Goal: Task Accomplishment & Management: Use online tool/utility

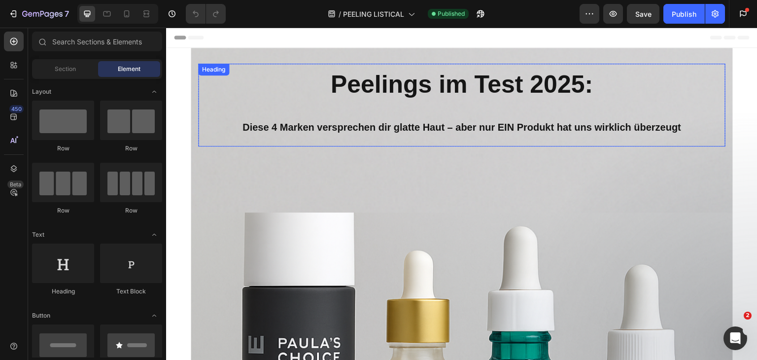
click at [283, 128] on strong "Diese 4 Marken versprechen dir glatte Haut – aber nur EIN Produkt hat uns wirkl…" at bounding box center [462, 127] width 439 height 11
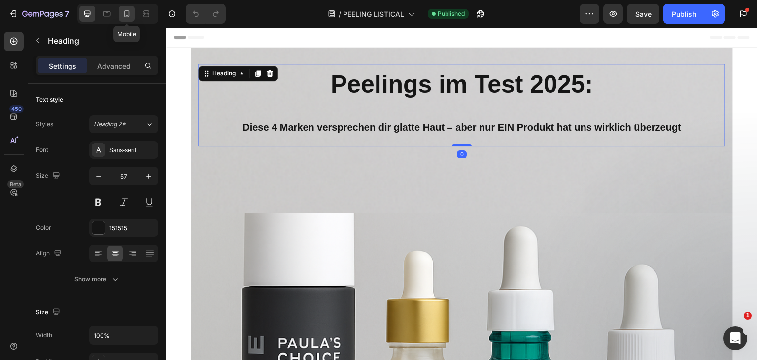
click at [119, 9] on div at bounding box center [127, 14] width 16 height 16
type input "35"
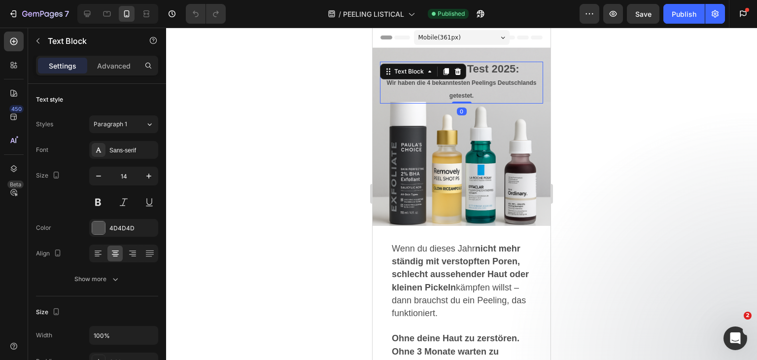
click at [416, 91] on p "Wir haben die 4 bekanntesten Peelings Deutschlands getestet." at bounding box center [461, 89] width 161 height 26
click at [415, 91] on p "Wir haben die 4 bekanntesten Peelings Deutschlands getestet." at bounding box center [461, 89] width 161 height 26
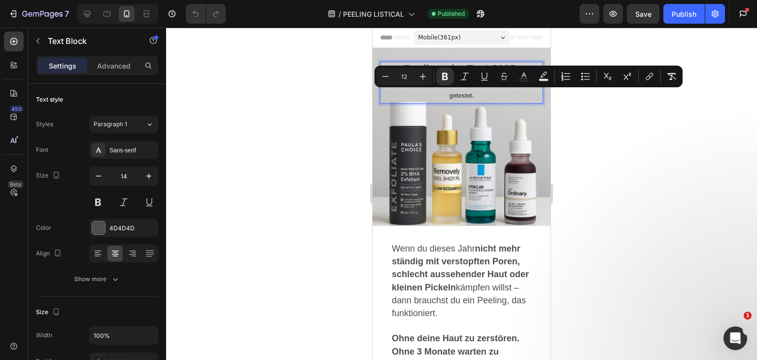
click at [412, 88] on p "Wir haben die 4 bekanntesten Peelings Deutschlands getestet." at bounding box center [461, 89] width 161 height 26
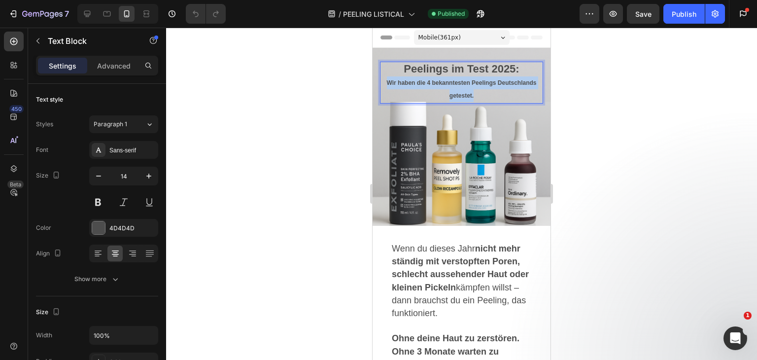
drag, startPoint x: 383, startPoint y: 83, endPoint x: 481, endPoint y: 97, distance: 99.1
click at [481, 97] on p "Wir haben die 4 bekanntesten Peelings Deutschlands getestet." at bounding box center [461, 89] width 161 height 26
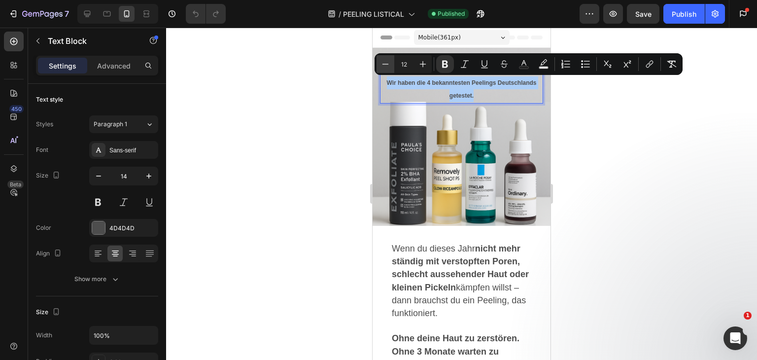
click at [379, 62] on button "Minus" at bounding box center [386, 64] width 18 height 18
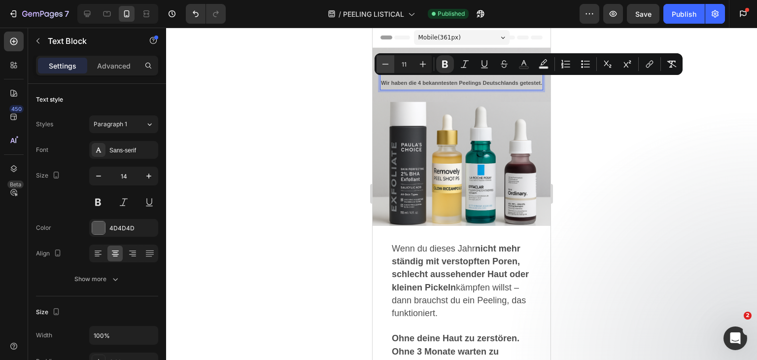
click at [379, 62] on button "Minus" at bounding box center [386, 64] width 18 height 18
type input "10"
click at [350, 75] on div at bounding box center [461, 194] width 591 height 332
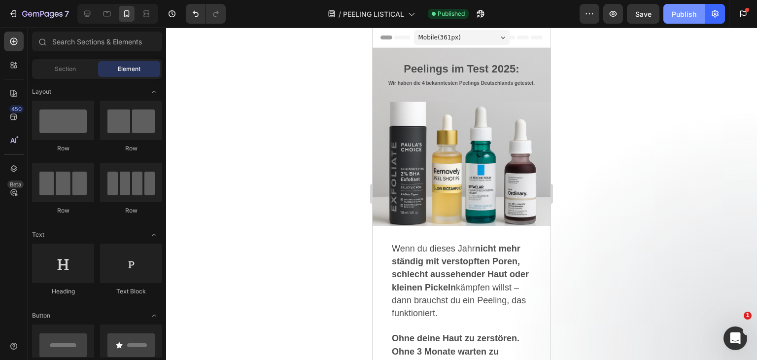
click at [693, 9] on div "Publish" at bounding box center [684, 14] width 25 height 10
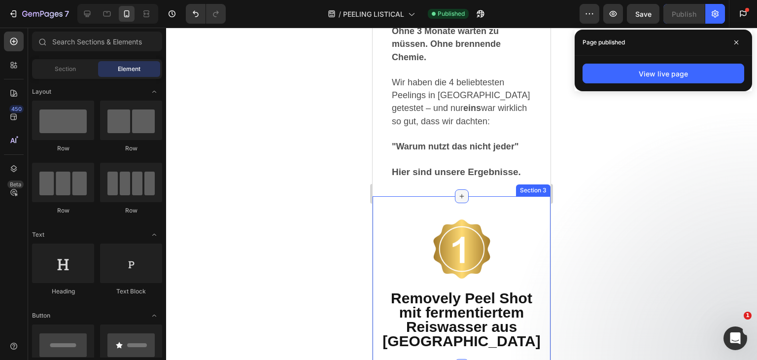
scroll to position [296, 0]
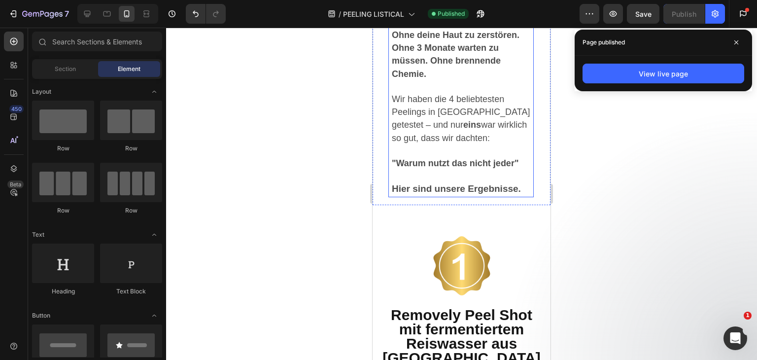
click at [417, 155] on p at bounding box center [461, 151] width 139 height 12
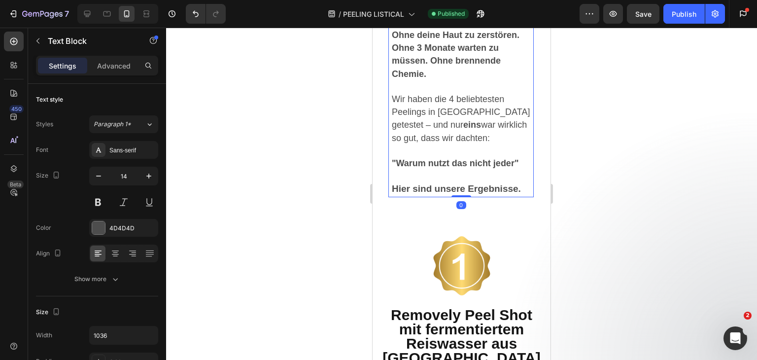
click at [417, 155] on p at bounding box center [461, 151] width 139 height 12
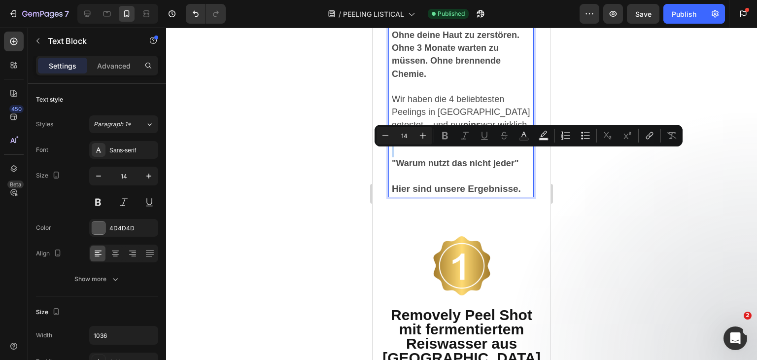
click at [408, 155] on p "Rich Text Editor. Editing area: main" at bounding box center [461, 151] width 139 height 12
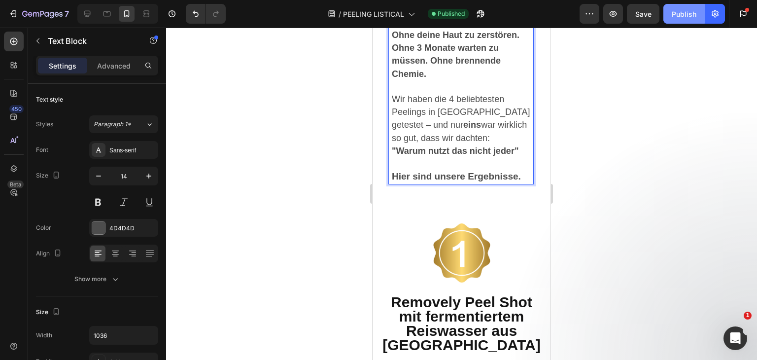
click at [695, 13] on div "Publish" at bounding box center [684, 14] width 25 height 10
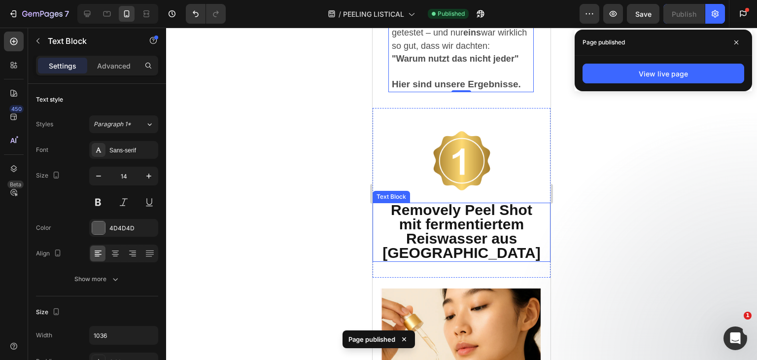
scroll to position [394, 0]
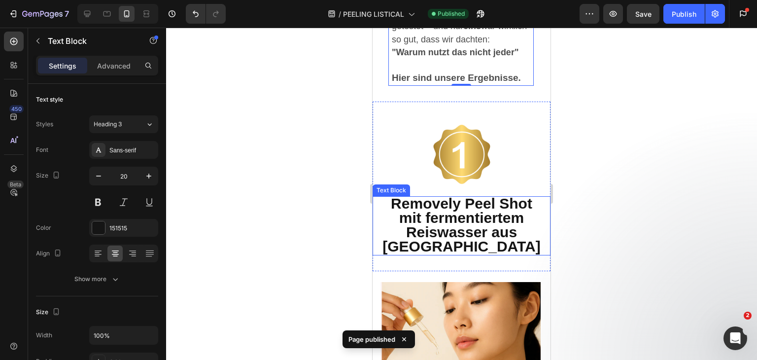
click at [467, 234] on strong "Removely Peel Shot mit fermentiertem Reiswasser aus [GEOGRAPHIC_DATA]" at bounding box center [462, 224] width 158 height 59
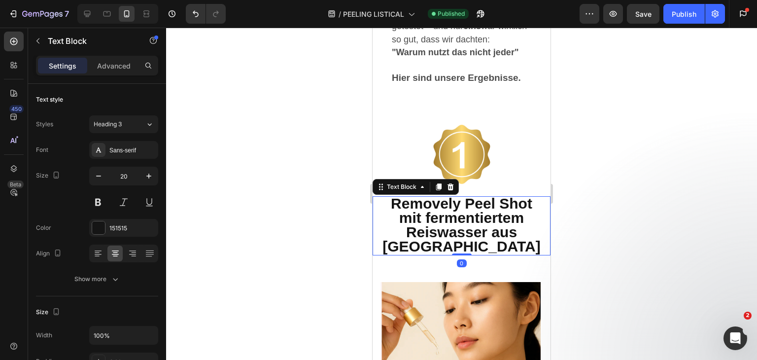
click at [494, 205] on strong "Removely Peel Shot mit fermentiertem Reiswasser aus [GEOGRAPHIC_DATA]" at bounding box center [462, 224] width 158 height 59
click at [388, 227] on p "Removely Peel Shot mit fermentiertem Reiswasser aus [GEOGRAPHIC_DATA]" at bounding box center [462, 225] width 166 height 57
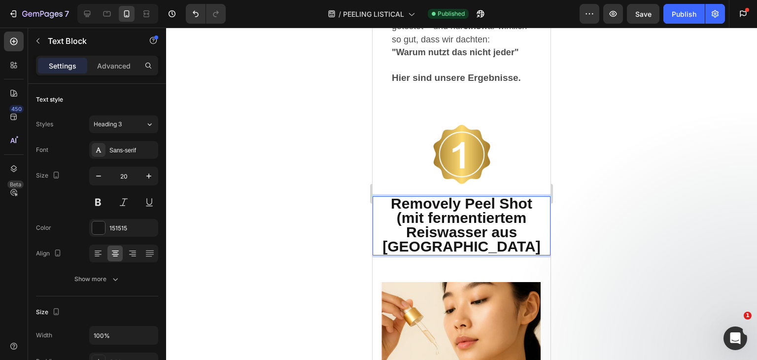
click at [486, 223] on strong "Removely Peel Shot (mit fermentiertem Reiswasser aus [GEOGRAPHIC_DATA]" at bounding box center [462, 224] width 158 height 59
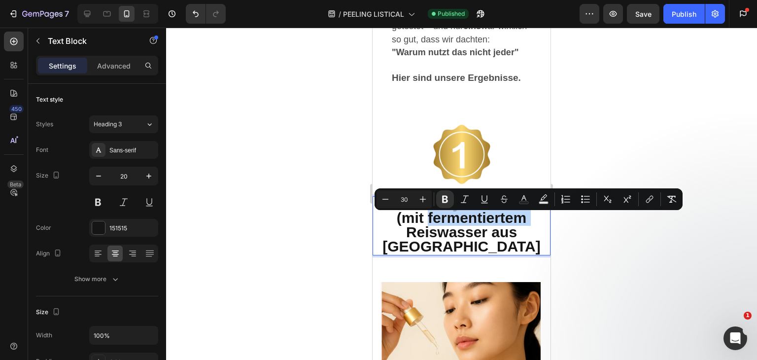
click at [468, 228] on strong "Removely Peel Shot (mit fermentiertem Reiswasser aus [GEOGRAPHIC_DATA]" at bounding box center [462, 224] width 158 height 59
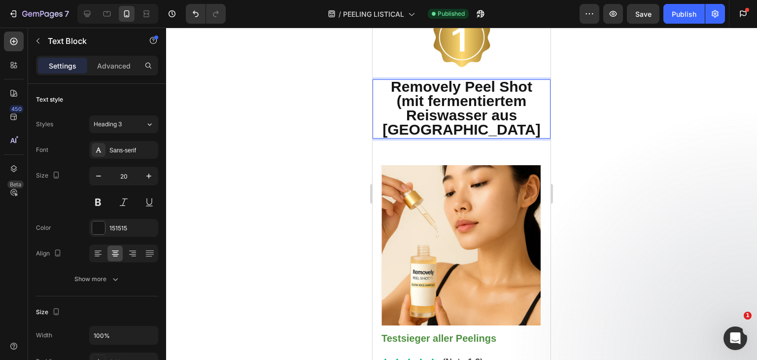
scroll to position [493, 0]
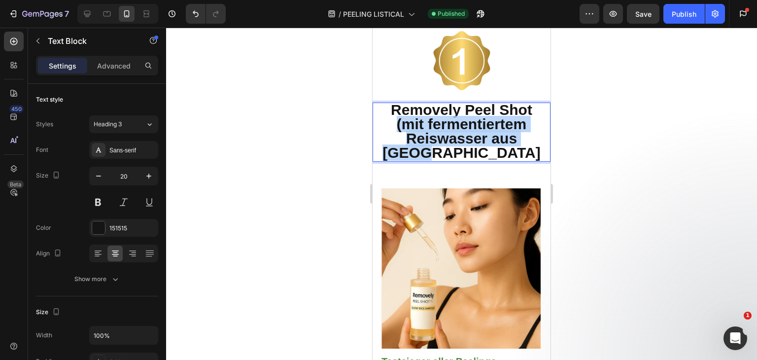
drag, startPoint x: 388, startPoint y: 124, endPoint x: 534, endPoint y: 139, distance: 146.7
click at [534, 139] on p "Removely Peel Shot (mit fermentiertem Reiswasser aus [GEOGRAPHIC_DATA]" at bounding box center [462, 132] width 166 height 57
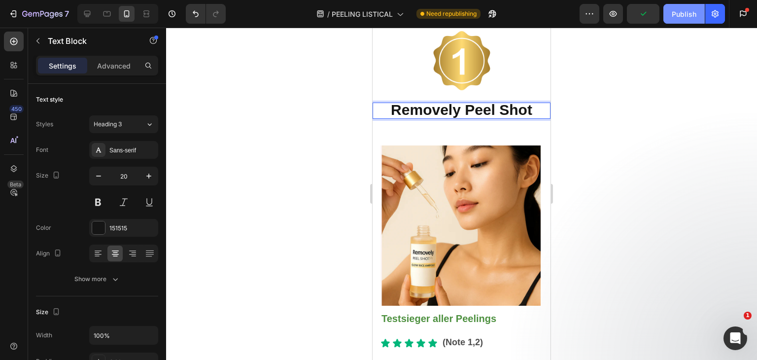
click at [684, 16] on div "Publish" at bounding box center [684, 14] width 25 height 10
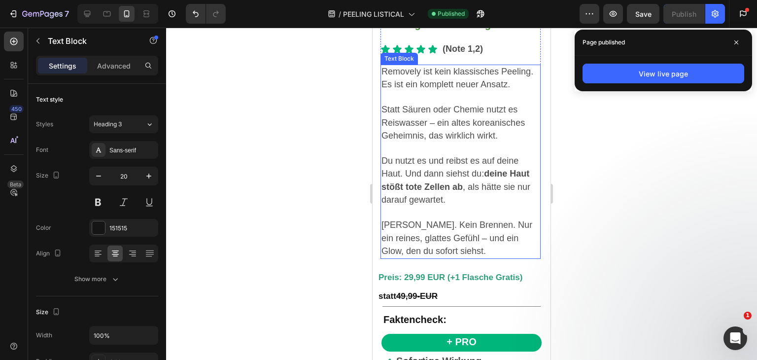
scroll to position [789, 0]
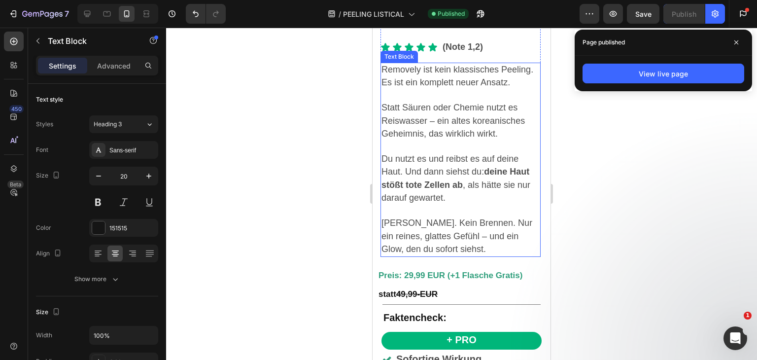
click at [436, 179] on span "Du nutzt es und reibst es auf deine Haut. Und dann siehst du: deine Haut stößt …" at bounding box center [456, 178] width 149 height 49
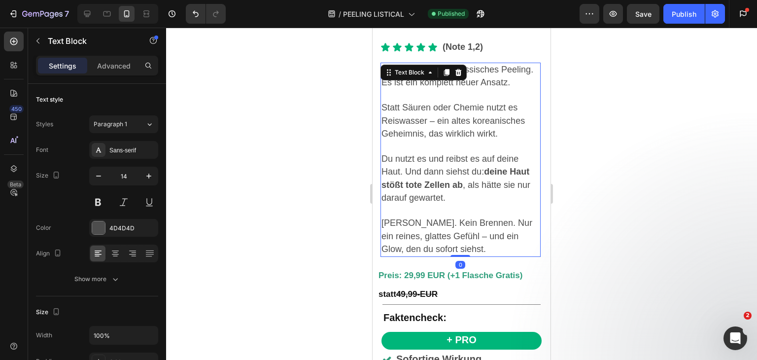
click at [475, 255] on p "[PERSON_NAME]. Kein Brennen. Nur ein reines, glattes Gefühl – und ein Glow, den…" at bounding box center [461, 230] width 158 height 51
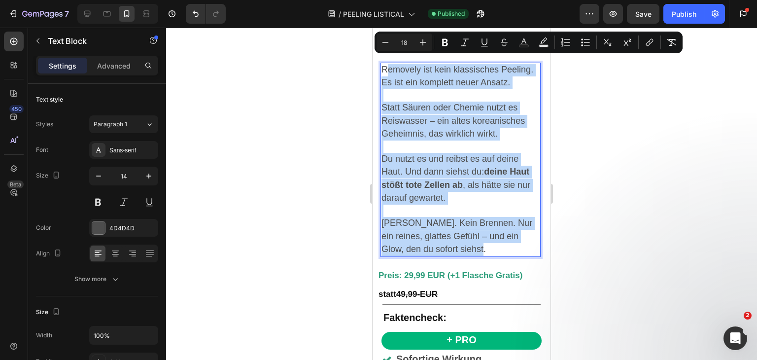
drag, startPoint x: 475, startPoint y: 255, endPoint x: 386, endPoint y: 64, distance: 210.9
click at [386, 64] on div "Removely ist kein klassisches Peeling. Es ist ein komplett neuer Ansatz. Statt …" at bounding box center [461, 160] width 160 height 194
click at [386, 65] on span "Removely ist kein klassisches Peeling. Es ist ein komplett neuer Ansatz." at bounding box center [458, 76] width 152 height 23
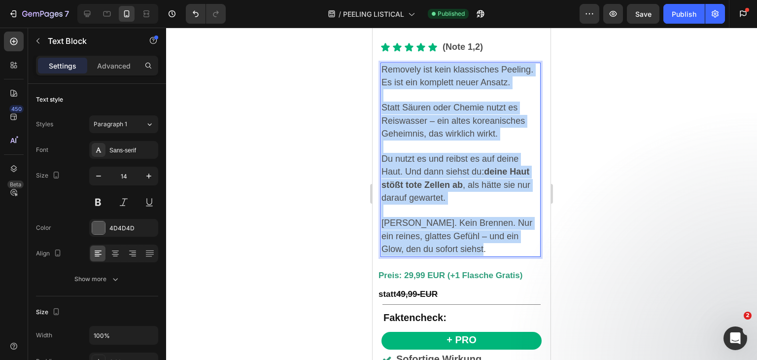
drag, startPoint x: 384, startPoint y: 64, endPoint x: 487, endPoint y: 253, distance: 215.8
click at [488, 257] on div "Removely ist kein klassisches Peeling. Es ist ein komplett neuer Ansatz. Statt …" at bounding box center [461, 160] width 160 height 194
copy div "Removely ist kein klassisches Peeling. Es ist ein komplett neuer Ansatz. Statt …"
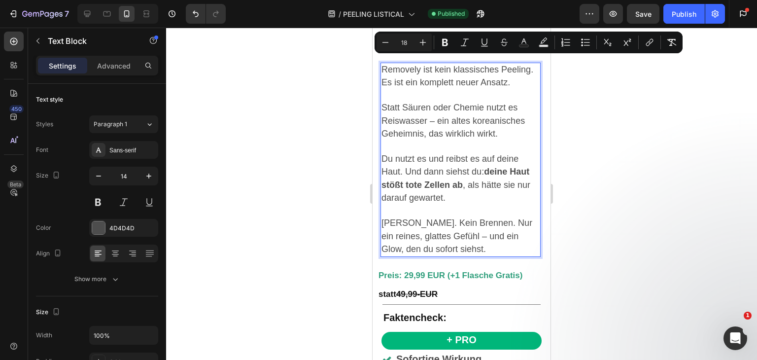
click at [460, 127] on span "Statt Säuren oder Chemie nutzt es Reiswasser – ein altes koreanisches Geheimnis…" at bounding box center [453, 120] width 143 height 35
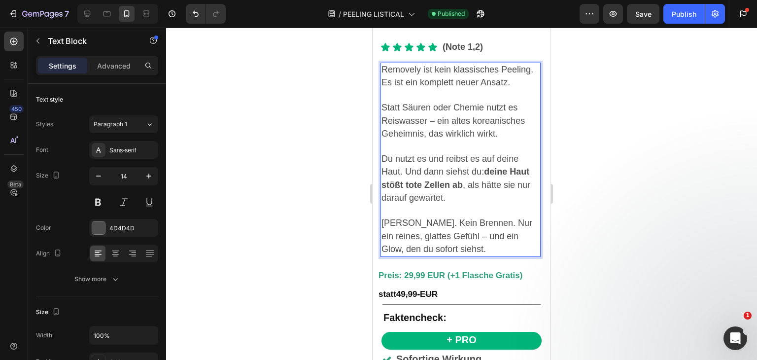
click at [438, 85] on p "Removely ist kein klassisches Peeling. Es ist ein komplett neuer Ansatz." at bounding box center [461, 77] width 158 height 26
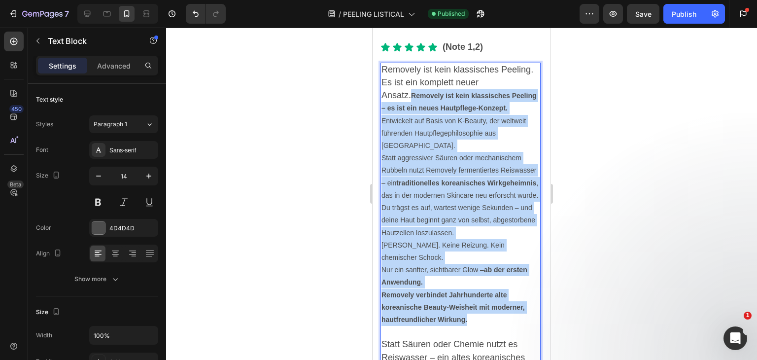
drag, startPoint x: 412, startPoint y: 89, endPoint x: 516, endPoint y: 321, distance: 254.4
click at [516, 321] on div "Removely ist kein klassisches Peeling. Es ist ein komplett neuer Ansatz. Remove…" at bounding box center [461, 278] width 160 height 431
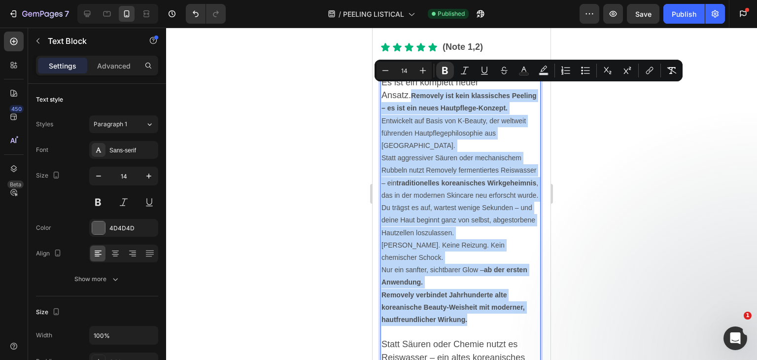
click at [421, 99] on strong "Removely ist kein klassisches Peeling – es ist ein neues Hautpflege-Konzept." at bounding box center [459, 102] width 155 height 20
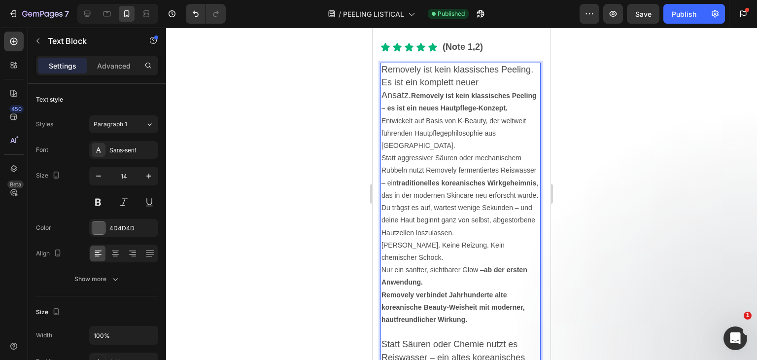
click at [403, 86] on span "Removely ist kein klassisches Peeling. Es ist ein komplett neuer Ansatz." at bounding box center [458, 82] width 152 height 35
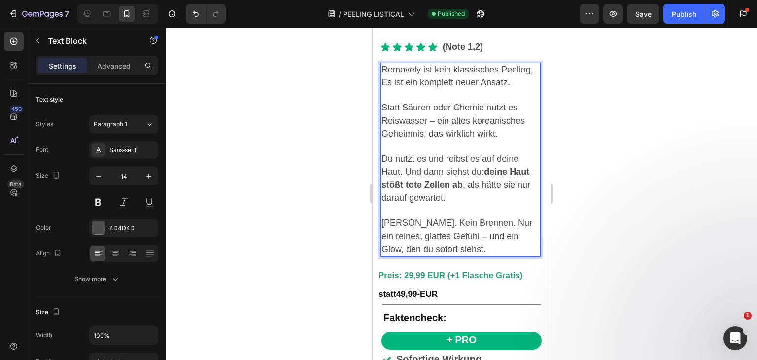
click at [417, 89] on p "Removely ist kein klassisches Peeling. Es ist ein komplett neuer Ansatz." at bounding box center [461, 77] width 158 height 26
click at [414, 83] on p "Removely ist kein klassisches Peeling. Es ist ein komplett neuer Ansatz." at bounding box center [461, 77] width 158 height 26
click at [414, 75] on span "Removely ist kein klassisches Peeling. Es ist ein komplett neuer Ansatz." at bounding box center [458, 76] width 152 height 23
drag, startPoint x: 413, startPoint y: 71, endPoint x: 442, endPoint y: 74, distance: 28.7
click at [442, 74] on span "Removely ist kein klassisches Peeling. Es ist ein komplett neuer Ansatz." at bounding box center [458, 76] width 152 height 23
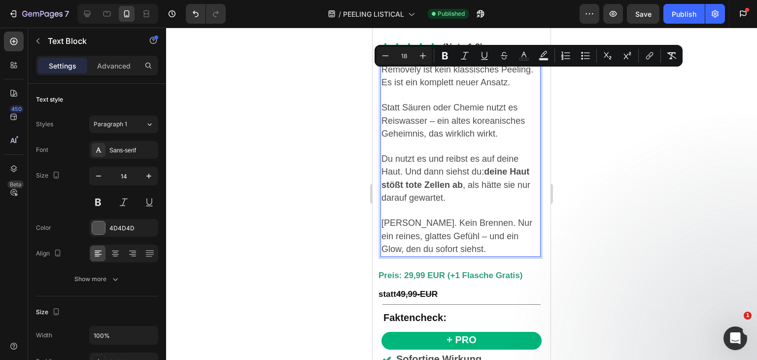
click at [430, 85] on p "Removely ist kein klassisches Peeling. Es ist ein komplett neuer Ansatz." at bounding box center [461, 77] width 158 height 26
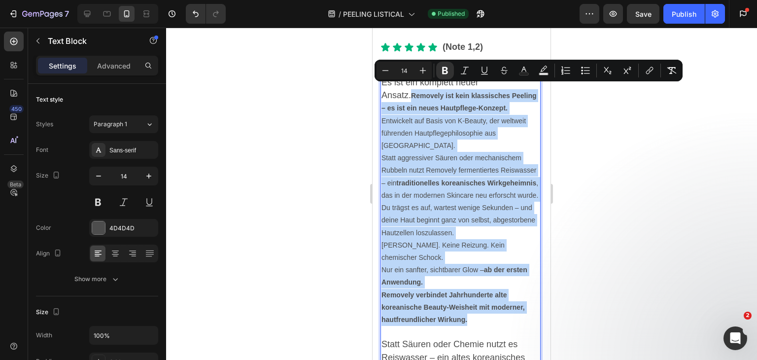
drag, startPoint x: 412, startPoint y: 88, endPoint x: 498, endPoint y: 323, distance: 250.0
click at [498, 323] on div "Removely ist kein klassisches Peeling. Es ist ein komplett neuer Ansatz. Remove…" at bounding box center [461, 278] width 160 height 431
click at [481, 245] on p "Du trägst es auf, wartest wenige Sekunden – und deine Haut beginnt ganz von sel…" at bounding box center [461, 245] width 158 height 87
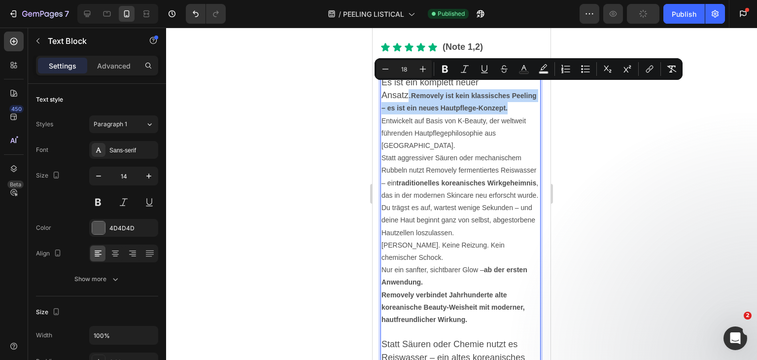
drag, startPoint x: 410, startPoint y: 87, endPoint x: 434, endPoint y: 114, distance: 36.3
click at [434, 114] on p "Removely ist kein klassisches Peeling. Es ist ein komplett neuer Ansatz. Remove…" at bounding box center [461, 108] width 158 height 88
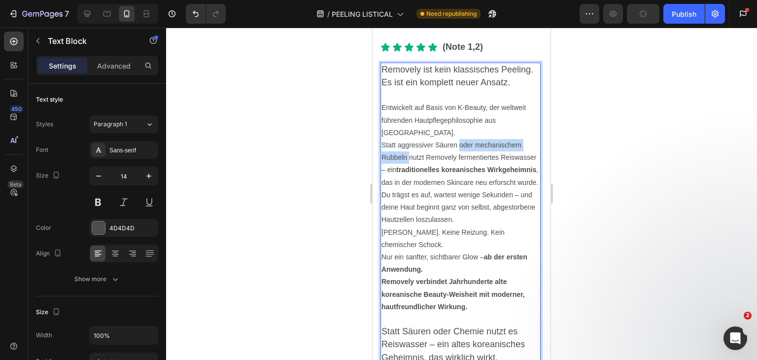
drag, startPoint x: 409, startPoint y: 153, endPoint x: 461, endPoint y: 140, distance: 53.9
click at [461, 140] on p "Statt aggressiver Säuren oder mechanischem Rubbeln nutzt Removely fermentiertes…" at bounding box center [461, 164] width 158 height 50
click at [430, 151] on p "Statt aggressiver Säuren / Chemie nutzt Removely fermentiertes Reiswasser – ein…" at bounding box center [461, 164] width 158 height 50
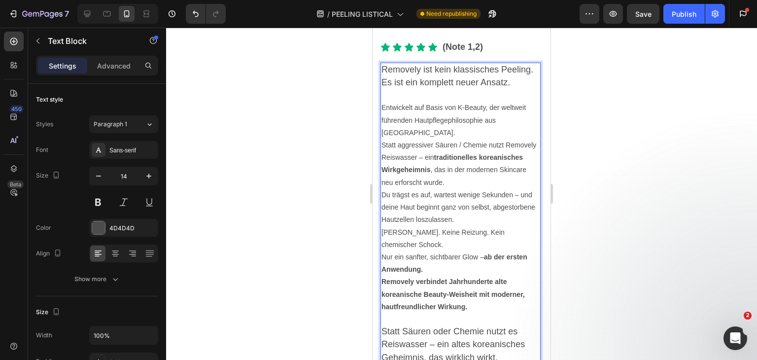
click at [522, 178] on p "Statt aggressiver Säuren / Chemie nutzt Removely Reiswasser – ein traditionelle…" at bounding box center [461, 164] width 158 height 50
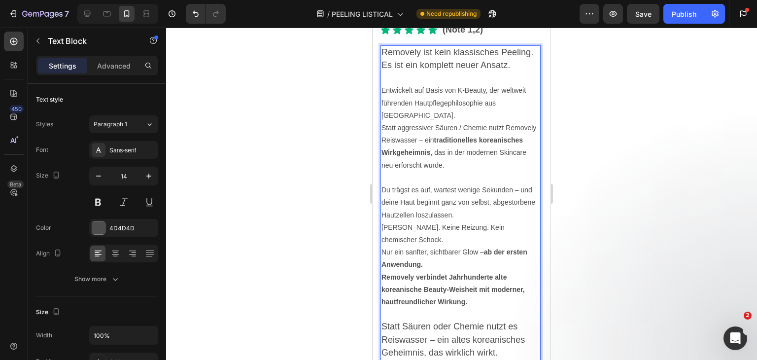
scroll to position [808, 0]
click at [505, 206] on p "Du trägst es auf, wartest wenige Sekunden – und deine Haut beginnt ganz von sel…" at bounding box center [461, 225] width 158 height 87
click at [456, 228] on p "Du trägst es auf, wartest wenige Sekunden – und deine Haut beginnt ganz von sel…" at bounding box center [461, 225] width 158 height 87
click at [441, 270] on p "Removely verbindet Jahrhunderte alte koreanische Beauty-Weisheit mit moderner, …" at bounding box center [461, 288] width 158 height 37
click at [444, 252] on p "Du trägst es auf, wartest wenige Sekunden – und deine Haut beginnt ganz von sel…" at bounding box center [461, 225] width 158 height 87
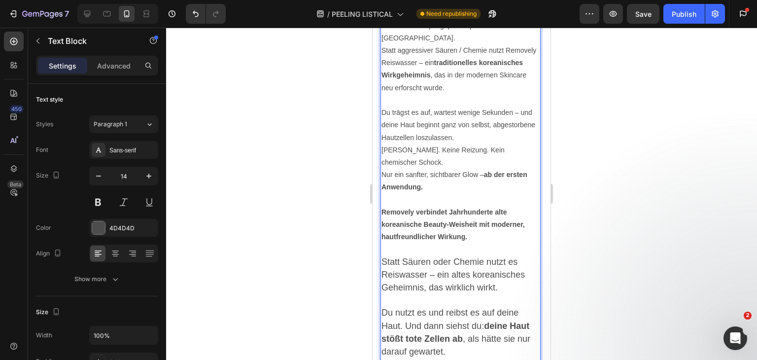
scroll to position [906, 0]
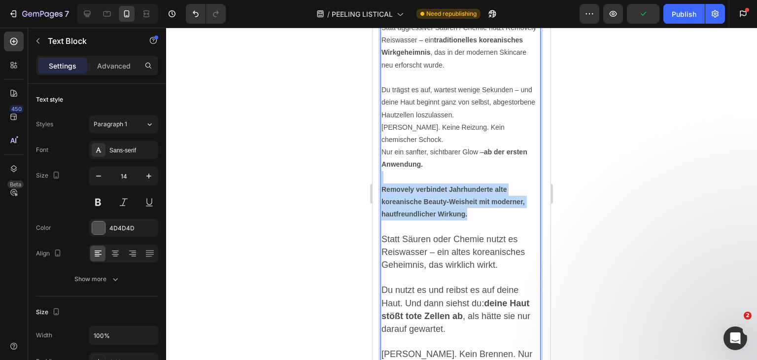
drag, startPoint x: 475, startPoint y: 211, endPoint x: 387, endPoint y: 174, distance: 96.3
click at [387, 174] on div "Removely ist kein klassisches Peeling. Es ist ein komplett neuer Ansatz. Entwic…" at bounding box center [461, 166] width 160 height 443
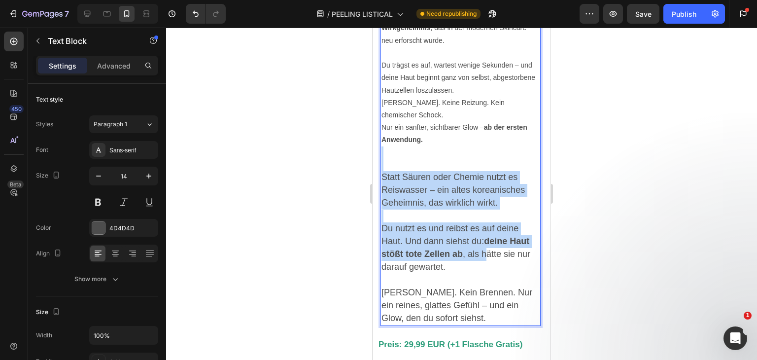
scroll to position [955, 0]
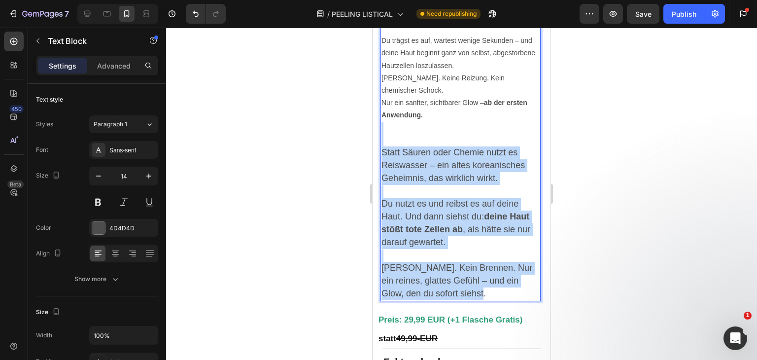
drag, startPoint x: 394, startPoint y: 172, endPoint x: 485, endPoint y: 282, distance: 143.3
click at [485, 287] on div "Removely ist kein klassisches Peeling. Es ist ein komplett neuer Ansatz. Entwic…" at bounding box center [461, 99] width 160 height 406
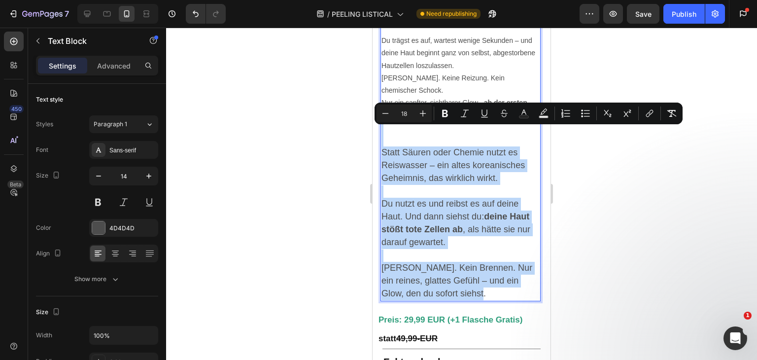
click at [484, 273] on span "[PERSON_NAME]. Kein Brennen. Nur ein reines, glattes Gefühl – und ein Glow, den…" at bounding box center [457, 280] width 151 height 35
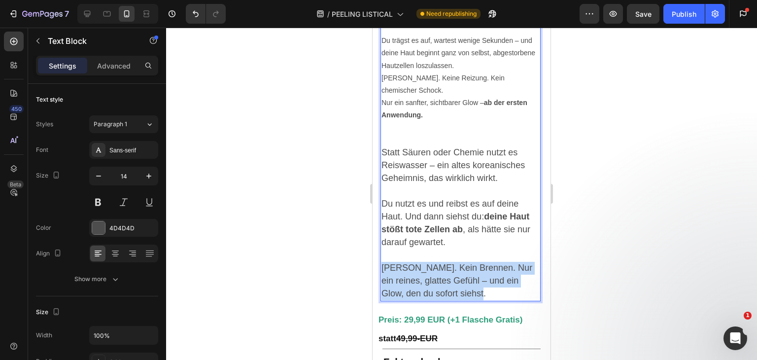
copy span "[PERSON_NAME]. Kein Brennen. Nur ein reines, glattes Gefühl – und ein Glow, den…"
drag, startPoint x: 475, startPoint y: 292, endPoint x: 383, endPoint y: 263, distance: 97.1
click at [383, 263] on p "[PERSON_NAME]. Kein Brennen. Nur ein reines, glattes Gefühl – und ein Glow, den…" at bounding box center [461, 274] width 158 height 51
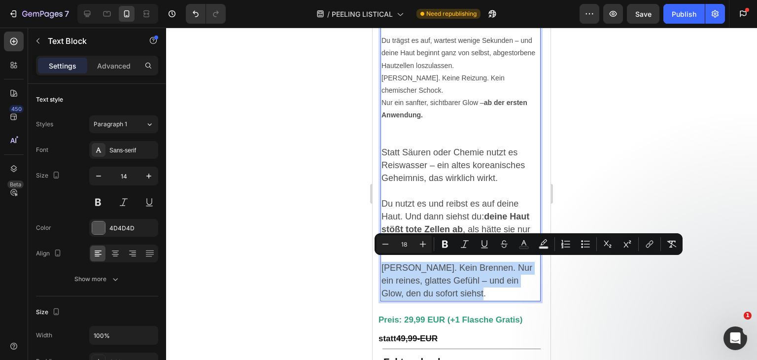
scroll to position [906, 0]
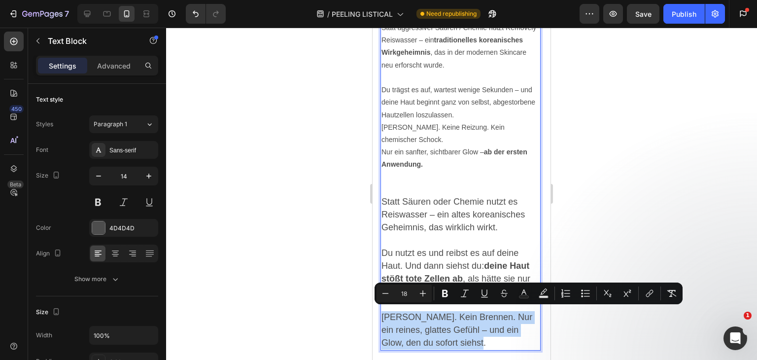
type input "14"
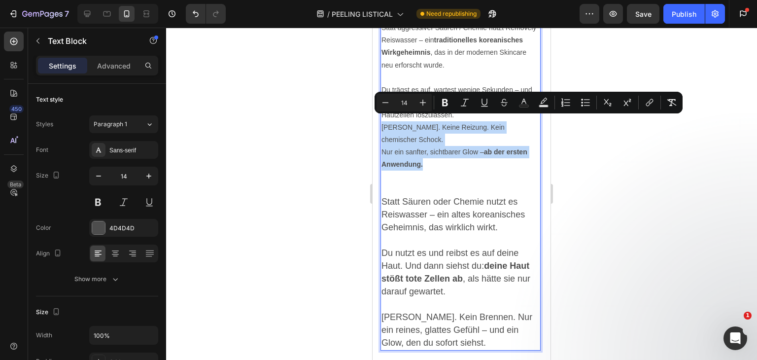
drag, startPoint x: 444, startPoint y: 155, endPoint x: 382, endPoint y: 124, distance: 69.2
click at [382, 124] on p "Du trägst es auf, wartest wenige Sekunden – und deine Haut beginnt ganz von sel…" at bounding box center [461, 127] width 158 height 87
type input "18"
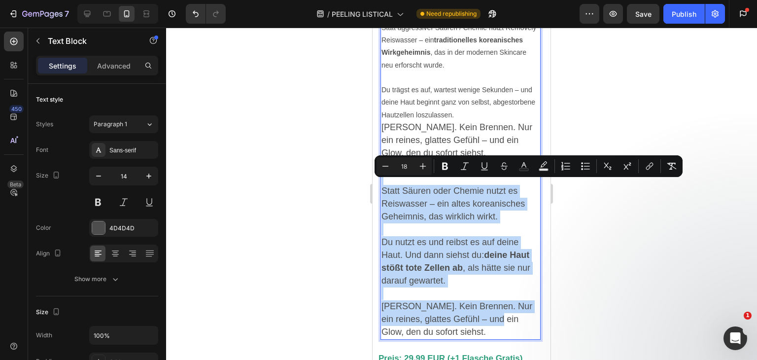
drag, startPoint x: 394, startPoint y: 170, endPoint x: 493, endPoint y: 323, distance: 182.6
click at [495, 322] on div "Removely ist kein klassisches Peeling. Es ist ein komplett neuer Ansatz. Entwic…" at bounding box center [461, 142] width 160 height 394
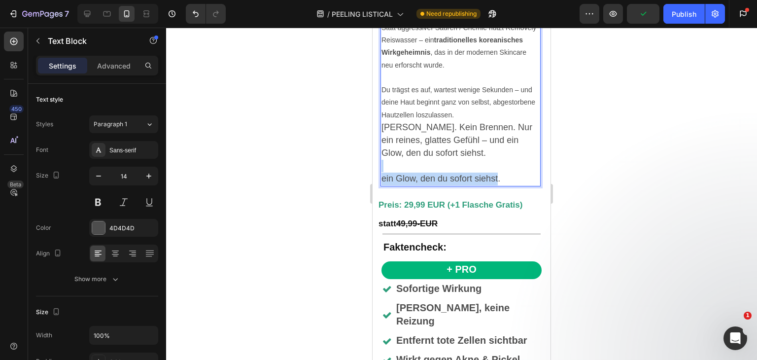
drag, startPoint x: 505, startPoint y: 167, endPoint x: 497, endPoint y: 172, distance: 9.3
click at [497, 172] on div "Removely ist kein klassisches Peeling. Es ist ein komplett neuer Ansatz. Entwic…" at bounding box center [461, 65] width 160 height 241
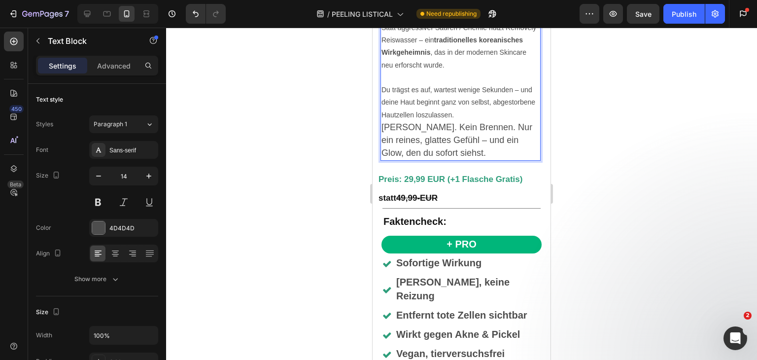
scroll to position [857, 0]
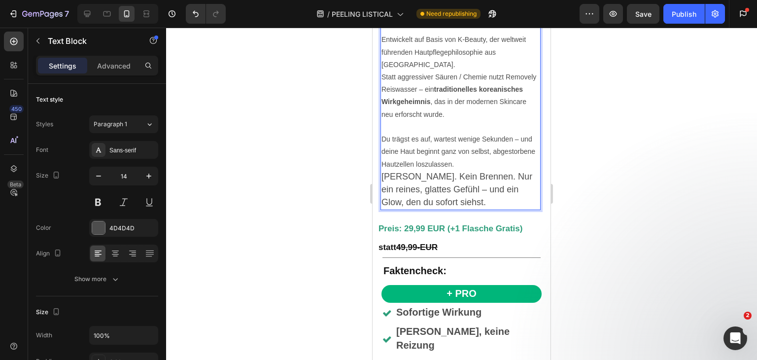
click at [501, 158] on p "Du trägst es auf, wartest wenige Sekunden – und deine Haut beginnt ganz von sel…" at bounding box center [461, 171] width 158 height 76
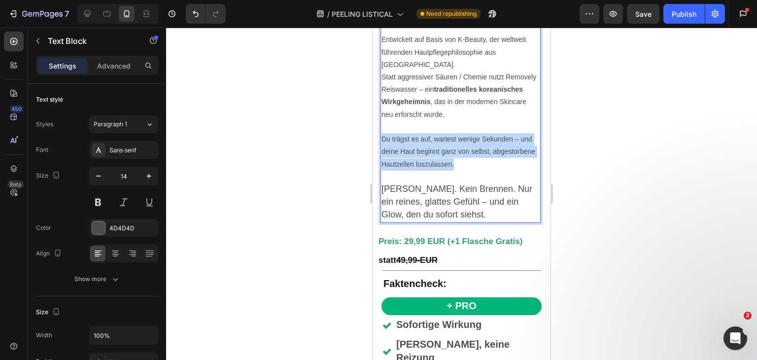
drag, startPoint x: 499, startPoint y: 156, endPoint x: 382, endPoint y: 134, distance: 118.9
click at [382, 134] on p "Du trägst es auf, wartest wenige Sekunden – und deine Haut beginnt ganz von sel…" at bounding box center [461, 151] width 158 height 37
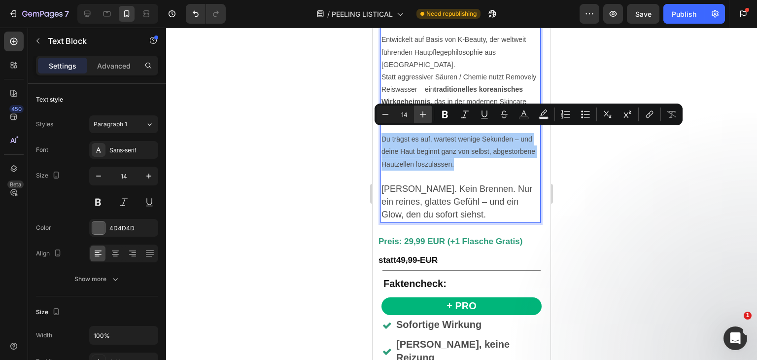
click at [425, 116] on icon "Editor contextual toolbar" at bounding box center [423, 114] width 10 height 10
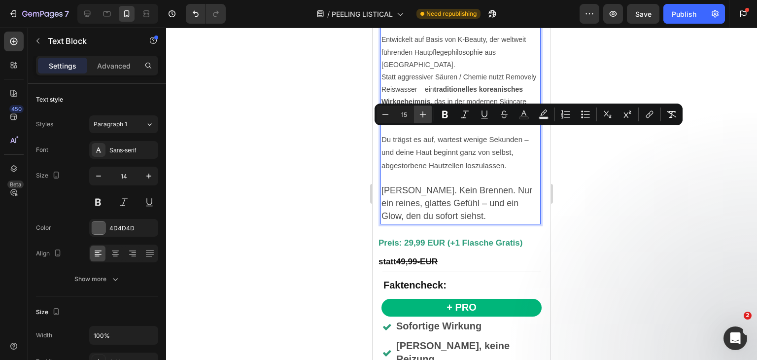
click at [425, 116] on icon "Editor contextual toolbar" at bounding box center [423, 114] width 10 height 10
type input "17"
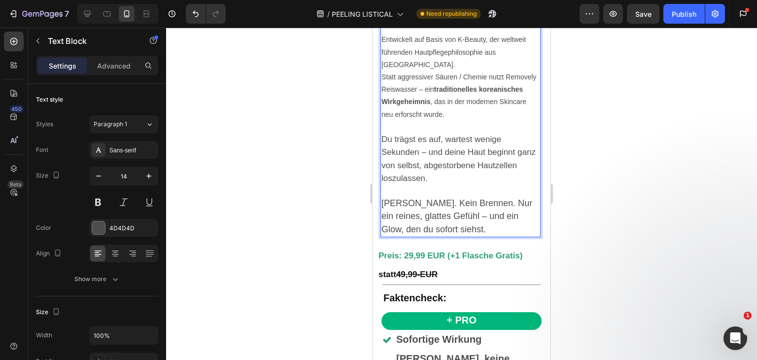
click at [407, 219] on span "[PERSON_NAME]. Kein Brennen. Nur ein reines, glattes Gefühl – und ein Glow, den…" at bounding box center [457, 215] width 151 height 35
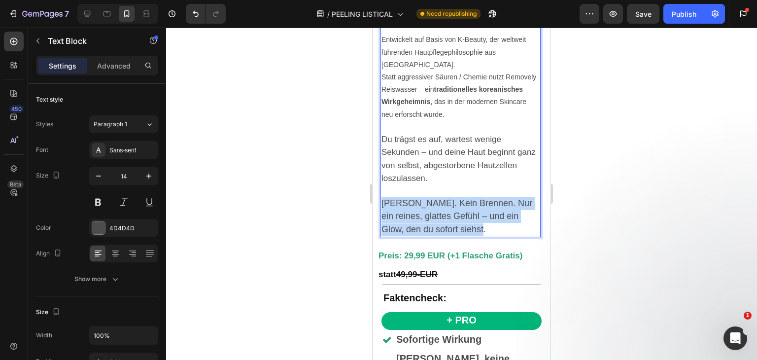
click at [407, 219] on span "[PERSON_NAME]. Kein Brennen. Nur ein reines, glattes Gefühl – und ein Glow, den…" at bounding box center [457, 215] width 151 height 35
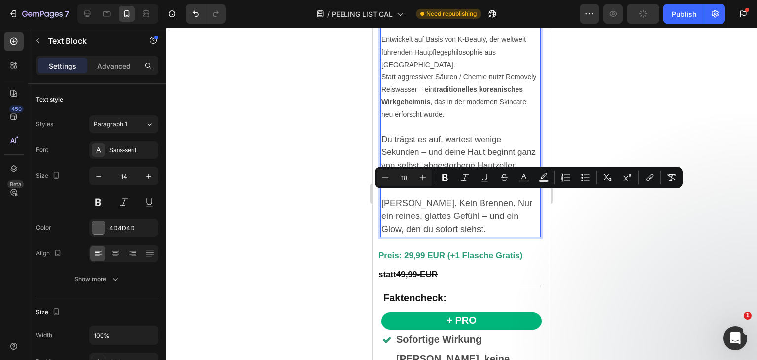
type input "17"
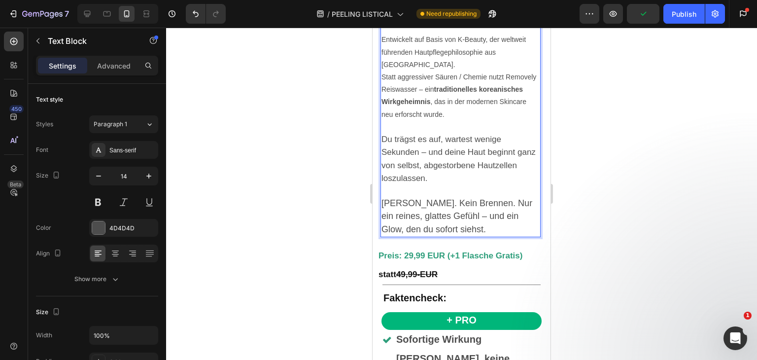
click at [425, 149] on span "Du trägst es auf, wartest wenige Sekunden – und deine Haut beginnt ganz von sel…" at bounding box center [459, 159] width 154 height 48
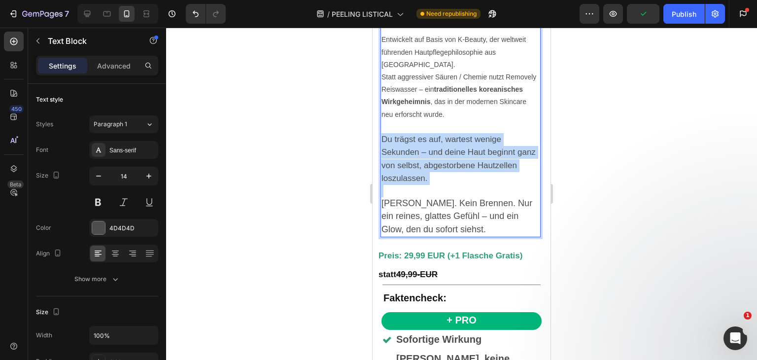
click at [425, 149] on span "Du trägst es auf, wartest wenige Sekunden – und deine Haut beginnt ganz von sel…" at bounding box center [459, 159] width 154 height 48
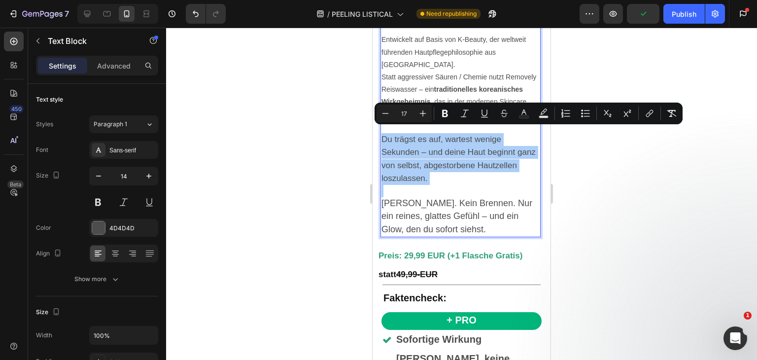
click at [432, 113] on div "Minus 17 Plus Bold Italic Underline Strikethrough Text Color Text Background Co…" at bounding box center [529, 114] width 304 height 18
click at [427, 113] on icon "Editor contextual toolbar" at bounding box center [423, 113] width 10 height 10
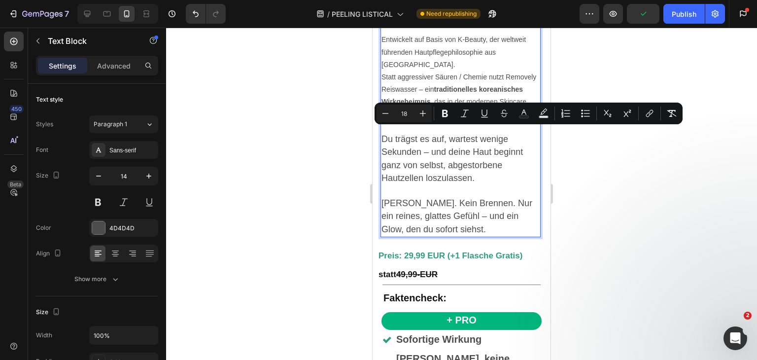
click at [493, 185] on p "[PERSON_NAME]. Kein Brennen. Nur ein reines, glattes Gefühl – und ein Glow, den…" at bounding box center [461, 210] width 158 height 51
type input "14"
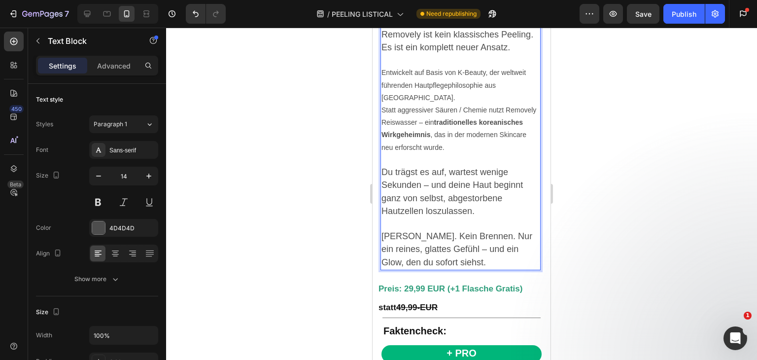
scroll to position [808, 0]
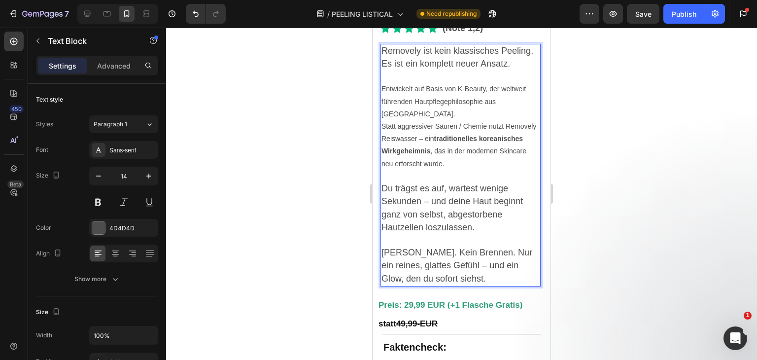
click at [459, 141] on p "Statt aggressiver Säuren / Chemie nutzt Removely Reiswasser – ein traditionelle…" at bounding box center [461, 145] width 158 height 50
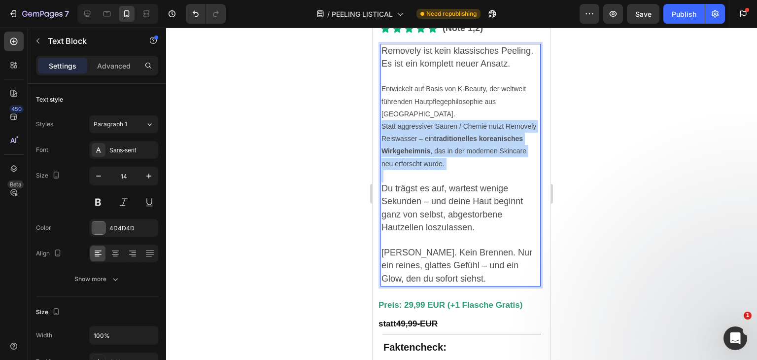
click at [459, 141] on p "Statt aggressiver Säuren / Chemie nutzt Removely Reiswasser – ein traditionelle…" at bounding box center [461, 145] width 158 height 50
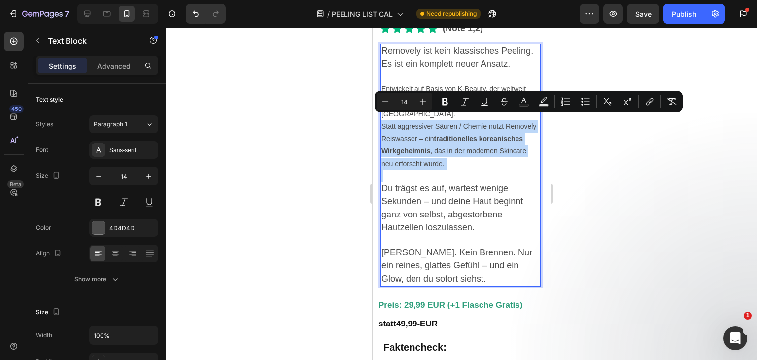
click at [534, 162] on div "Image Testsieger aller Peelings Text Block Icon Icon Icon Icon Icon Icon List (…" at bounding box center [462, 263] width 178 height 864
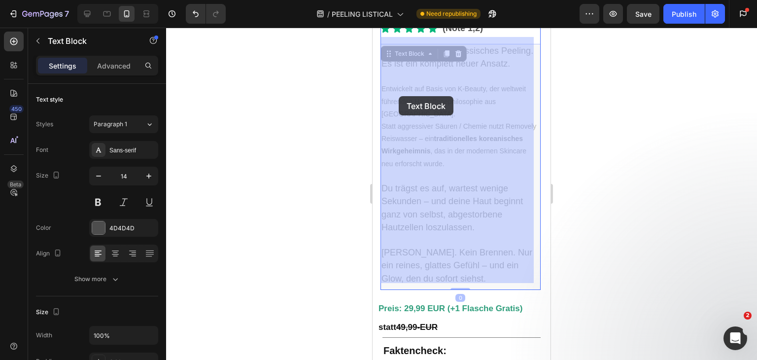
drag, startPoint x: 518, startPoint y: 157, endPoint x: 397, endPoint y: 96, distance: 135.8
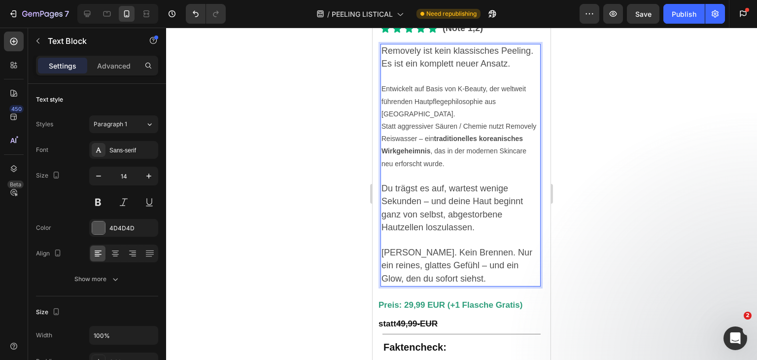
click at [398, 99] on p "Entwickelt auf Basis von K-Beauty, der weltweit führenden Hautpflegephilosophie…" at bounding box center [461, 95] width 158 height 50
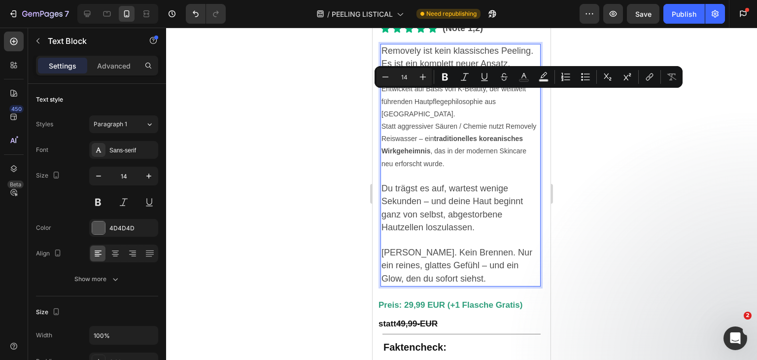
click at [391, 98] on p "Entwickelt auf Basis von K-Beauty, der weltweit führenden Hautpflegephilosophie…" at bounding box center [461, 95] width 158 height 50
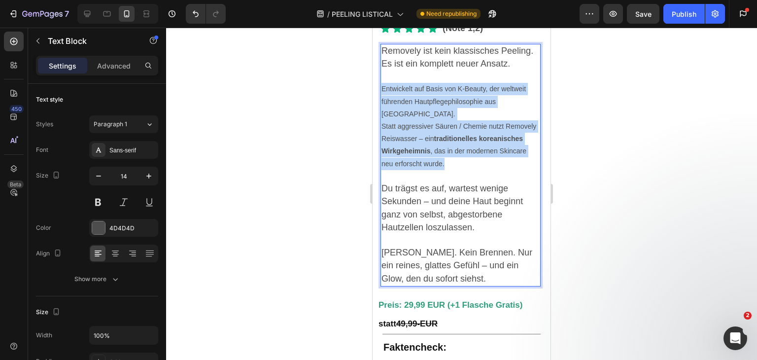
drag, startPoint x: 507, startPoint y: 159, endPoint x: 379, endPoint y: 95, distance: 143.3
click at [379, 95] on div "Image Testsieger aller Peelings Text Block Icon Icon Icon Icon Icon Icon List (…" at bounding box center [462, 263] width 178 height 864
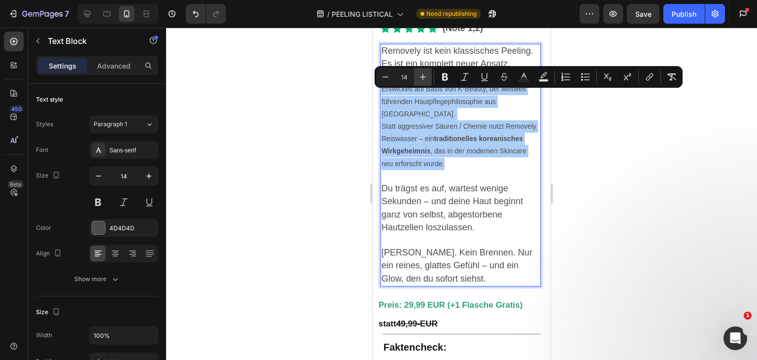
click at [424, 79] on icon "Editor contextual toolbar" at bounding box center [423, 77] width 10 height 10
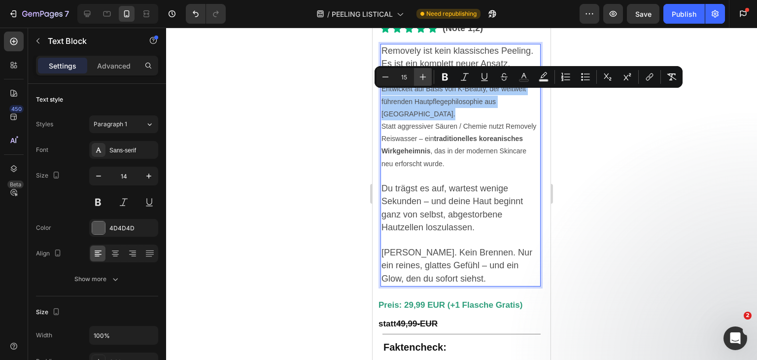
click at [424, 79] on icon "Editor contextual toolbar" at bounding box center [423, 77] width 10 height 10
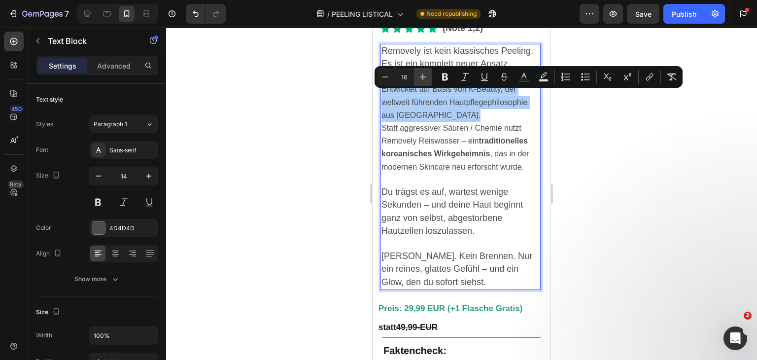
click at [424, 79] on icon "Editor contextual toolbar" at bounding box center [423, 77] width 10 height 10
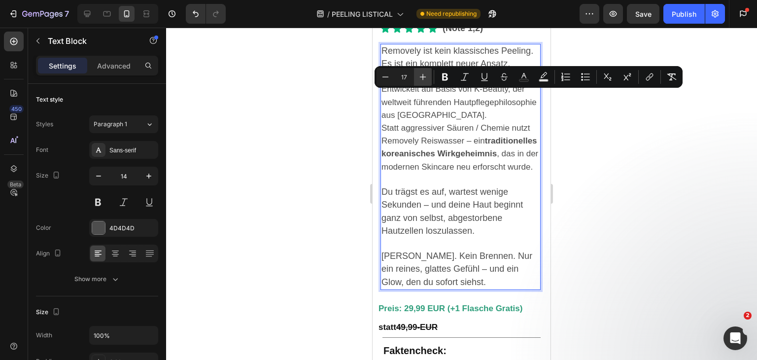
click at [424, 79] on icon "Editor contextual toolbar" at bounding box center [423, 77] width 10 height 10
type input "18"
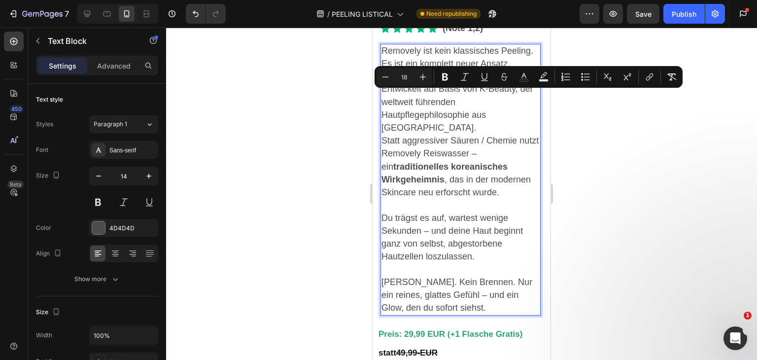
click at [325, 124] on div at bounding box center [461, 194] width 591 height 332
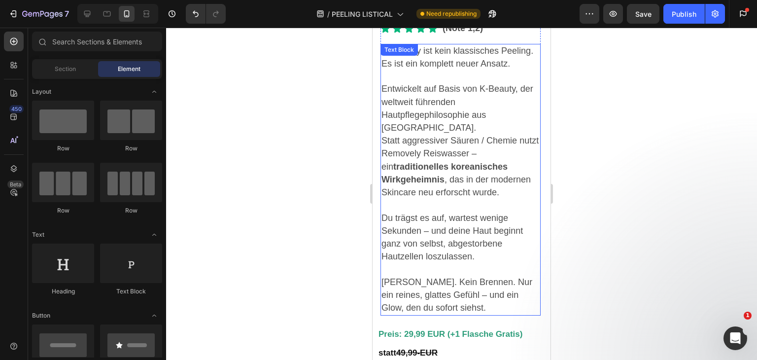
click at [516, 137] on span "Statt aggressiver Säuren / Chemie nutzt Removely Reiswasser – ein traditionelle…" at bounding box center [460, 167] width 157 height 62
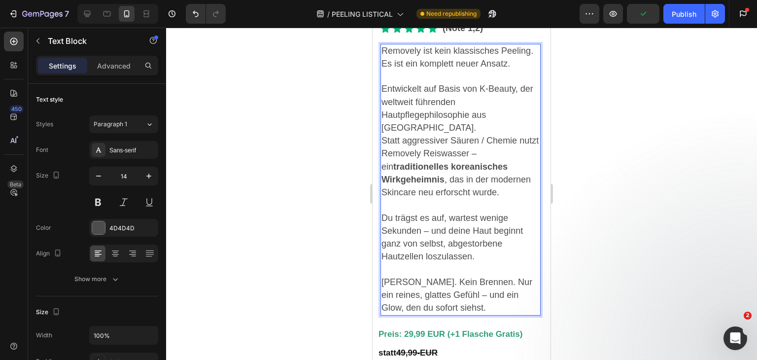
click at [514, 122] on span "Entwickelt auf Basis von K-Beauty, der weltweit führenden Hautpflegephilosophie…" at bounding box center [458, 108] width 152 height 49
click at [514, 125] on span "Entwickelt auf Basis von K-Beauty, der weltweit führenden Hautpflegephilosophie…" at bounding box center [458, 108] width 152 height 49
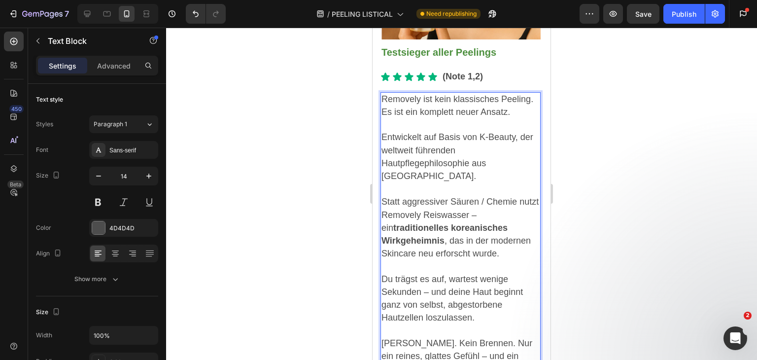
scroll to position [758, 0]
click at [466, 135] on p "Entwickelt auf Basis von K-Beauty, der weltweit führenden Hautpflegephilosophie…" at bounding box center [461, 152] width 158 height 64
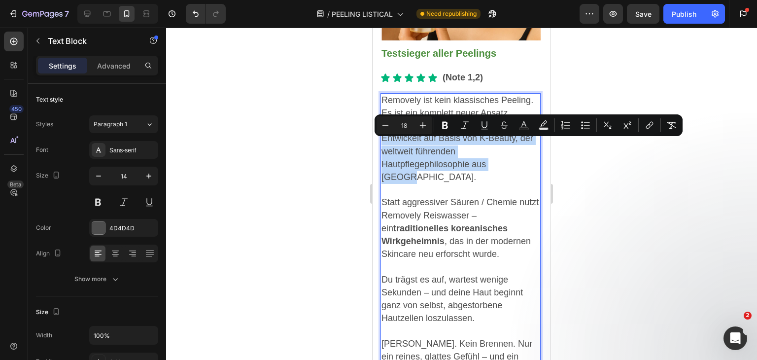
drag, startPoint x: 518, startPoint y: 176, endPoint x: 377, endPoint y: 129, distance: 149.0
click at [377, 129] on div "Image Testsieger aller Peelings Text Block Icon Icon Icon Icon Icon Icon List (…" at bounding box center [462, 332] width 178 height 905
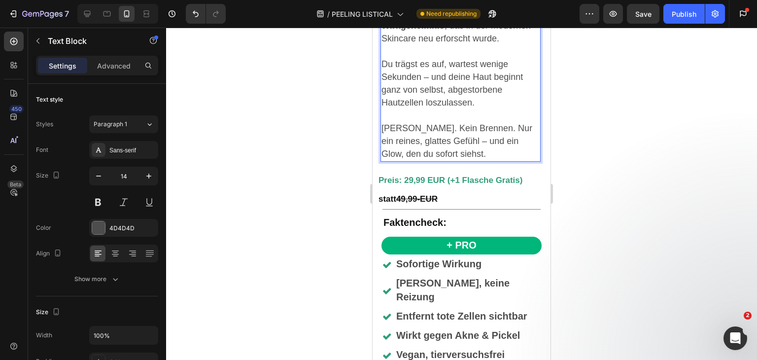
scroll to position [912, 0]
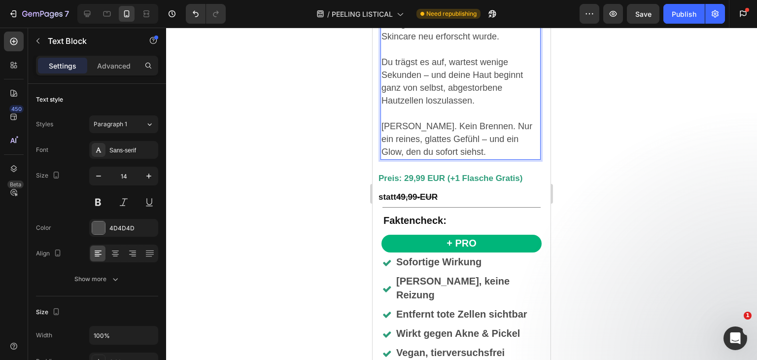
click at [654, 125] on div at bounding box center [461, 194] width 591 height 332
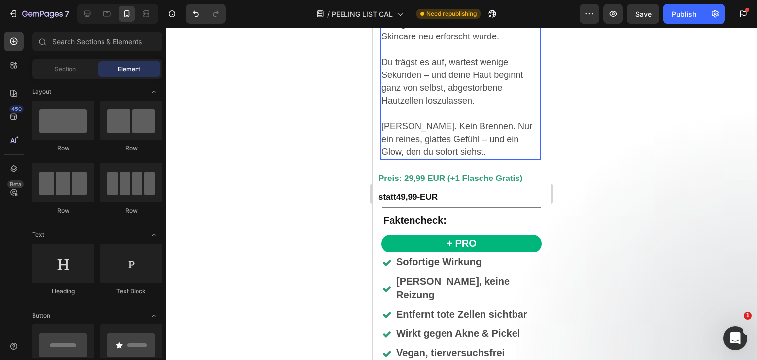
click at [459, 157] on span "[PERSON_NAME]. Kein Brennen. Nur ein reines, glattes Gefühl – und ein Glow, den…" at bounding box center [457, 138] width 151 height 35
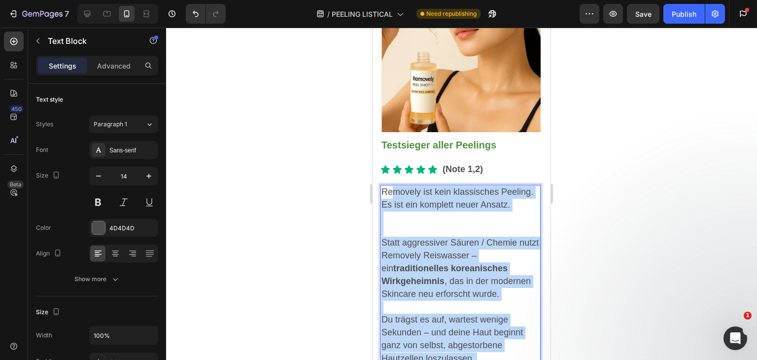
scroll to position [668, 0]
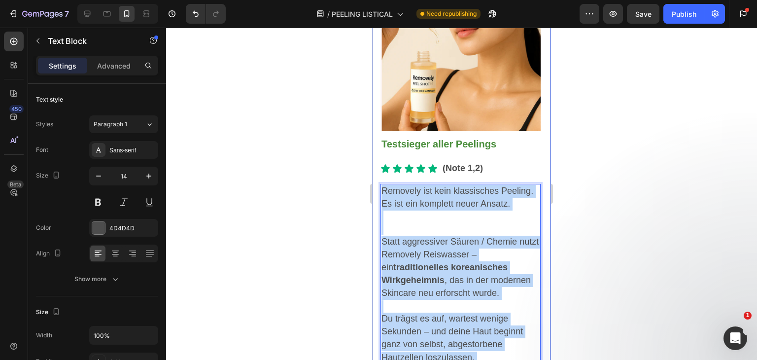
drag, startPoint x: 470, startPoint y: 227, endPoint x: 379, endPoint y: 166, distance: 110.2
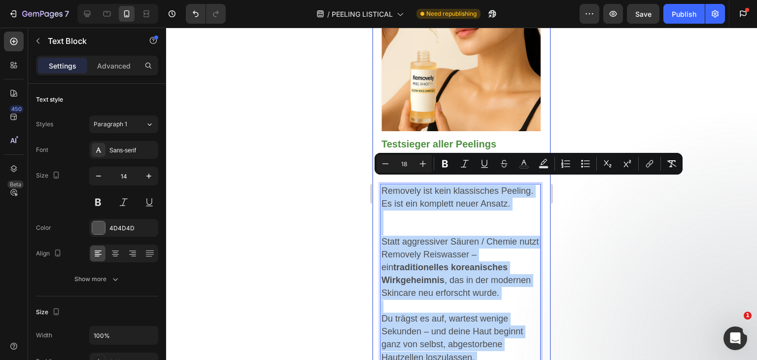
copy div "Removely ist kein klassisches Peeling. Es ist ein komplett neuer Ansatz. Statt …"
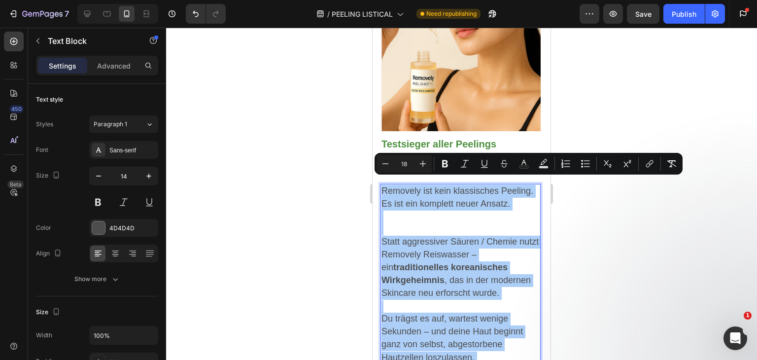
click at [296, 189] on div at bounding box center [461, 194] width 591 height 332
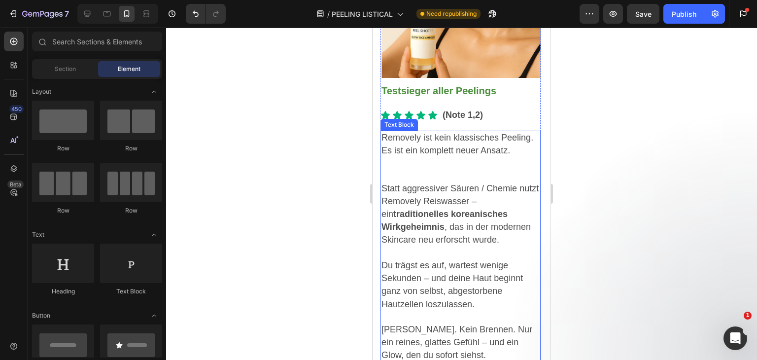
scroll to position [781, 0]
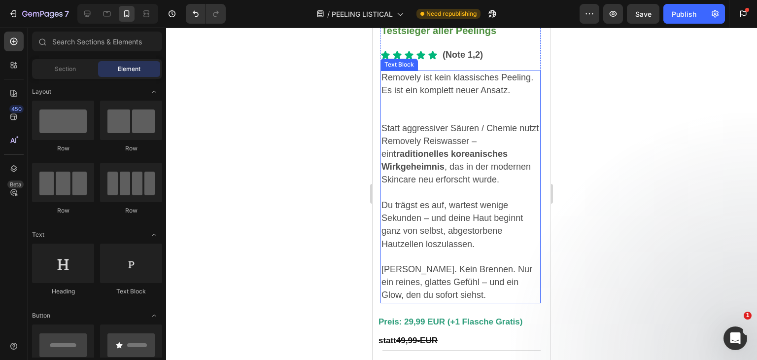
click at [395, 113] on p "Rich Text Editor. Editing area: main" at bounding box center [461, 109] width 158 height 25
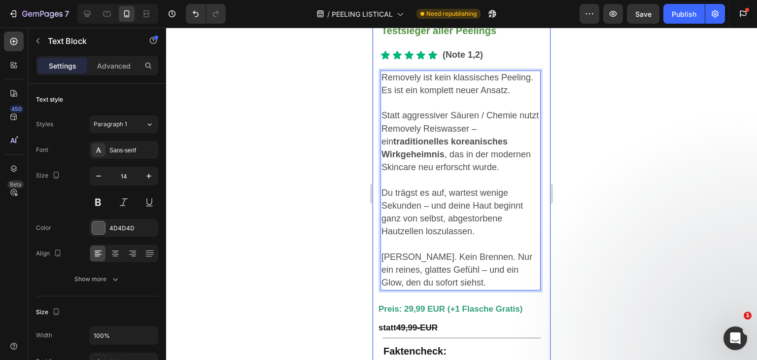
click at [290, 177] on div at bounding box center [461, 194] width 591 height 332
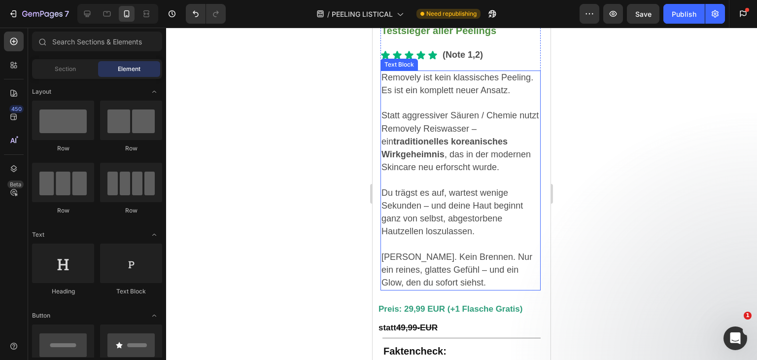
click at [501, 174] on p "Statt aggressiver Säuren / Chemie nutzt Removely Reiswasser – ein traditionelle…" at bounding box center [461, 141] width 158 height 65
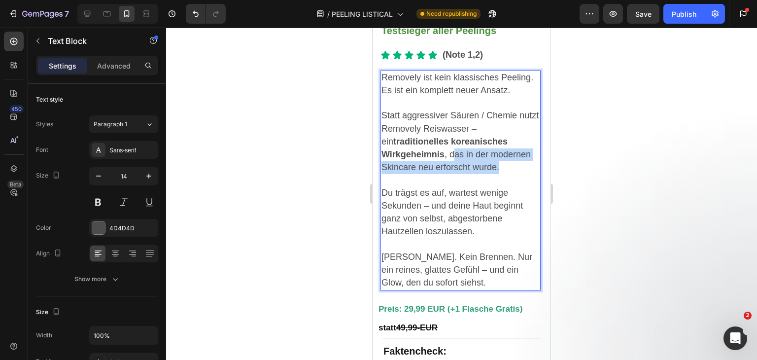
drag, startPoint x: 501, startPoint y: 176, endPoint x: 455, endPoint y: 166, distance: 46.9
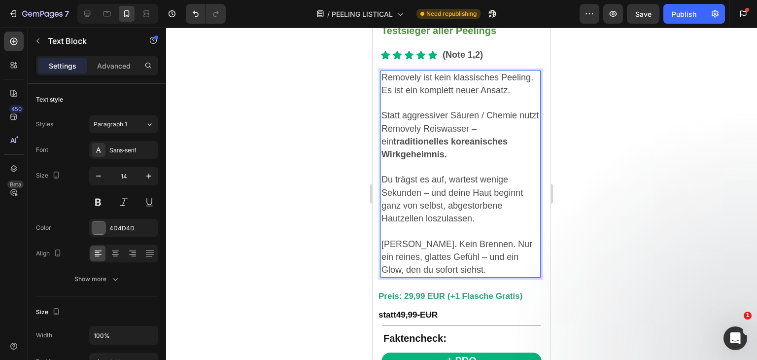
click at [289, 218] on div at bounding box center [461, 194] width 591 height 332
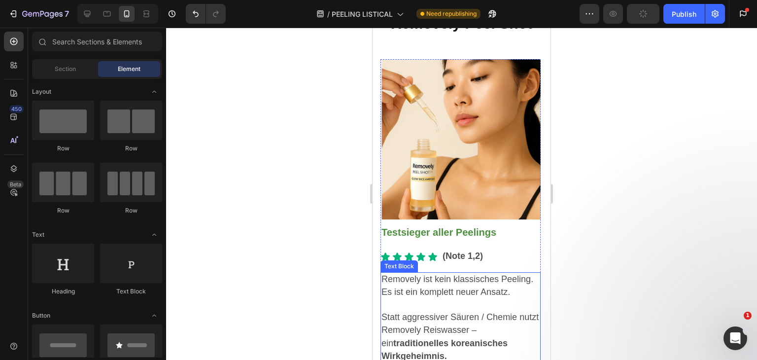
scroll to position [580, 0]
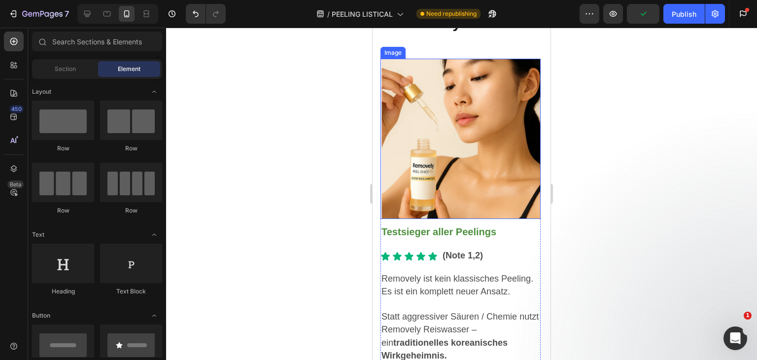
click at [471, 177] on img at bounding box center [461, 139] width 160 height 160
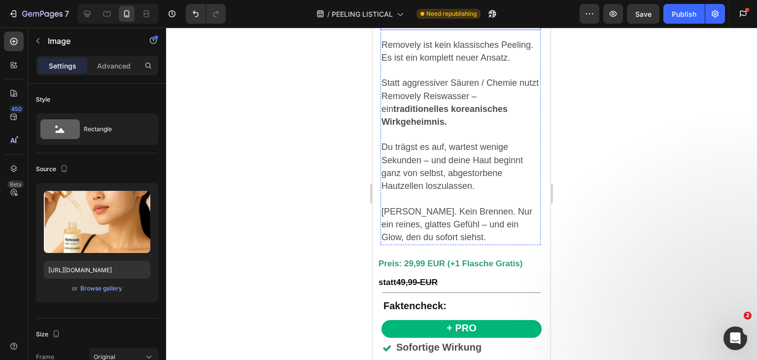
scroll to position [814, 0]
click at [323, 229] on div at bounding box center [461, 194] width 591 height 332
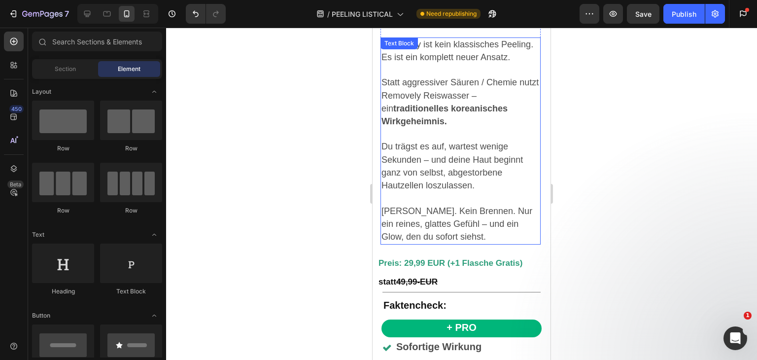
click at [496, 219] on span "[PERSON_NAME]. Kein Brennen. Nur ein reines, glattes Gefühl – und ein Glow, den…" at bounding box center [457, 223] width 151 height 35
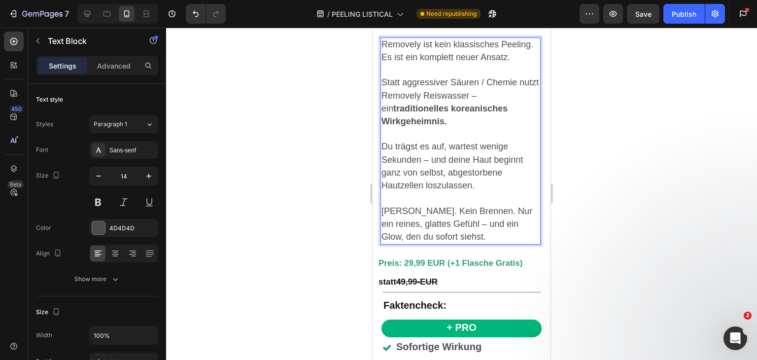
click at [497, 219] on span "[PERSON_NAME]. Kein Brennen. Nur ein reines, glattes Gefühl – und ein Glow, den…" at bounding box center [457, 223] width 151 height 35
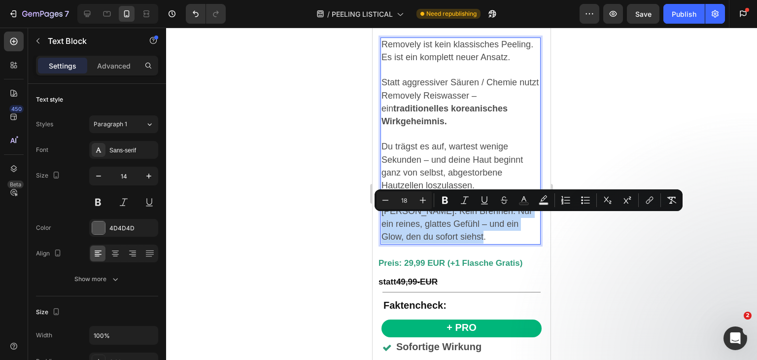
click at [497, 219] on span "[PERSON_NAME]. Kein Brennen. Nur ein reines, glattes Gefühl – und ein Glow, den…" at bounding box center [457, 223] width 151 height 35
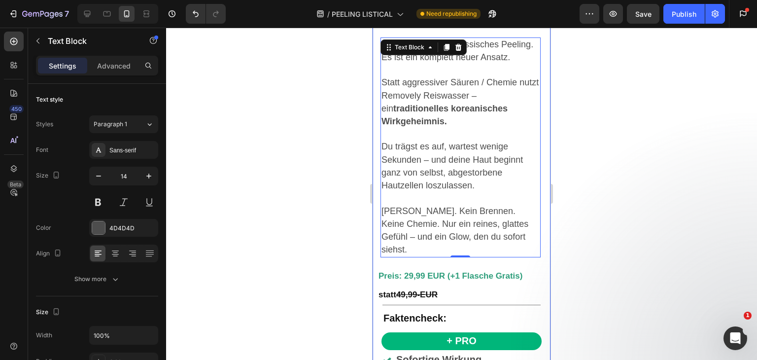
click at [310, 222] on div at bounding box center [461, 194] width 591 height 332
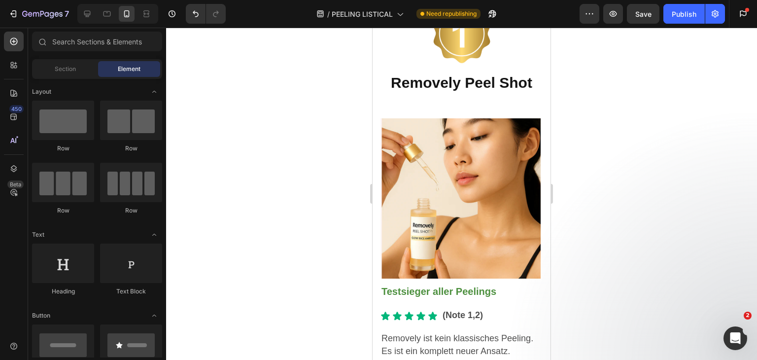
scroll to position [519, 0]
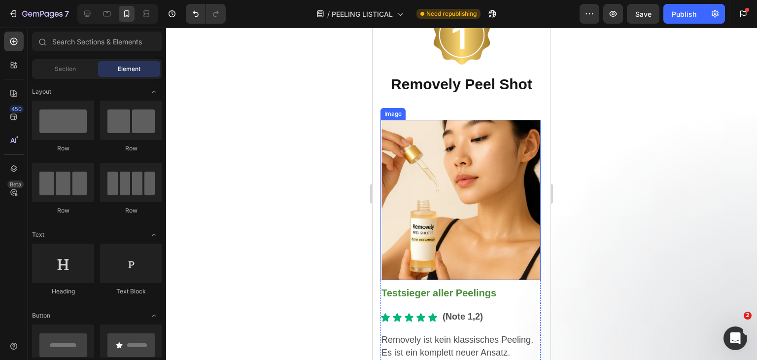
click at [437, 187] on img at bounding box center [461, 200] width 160 height 160
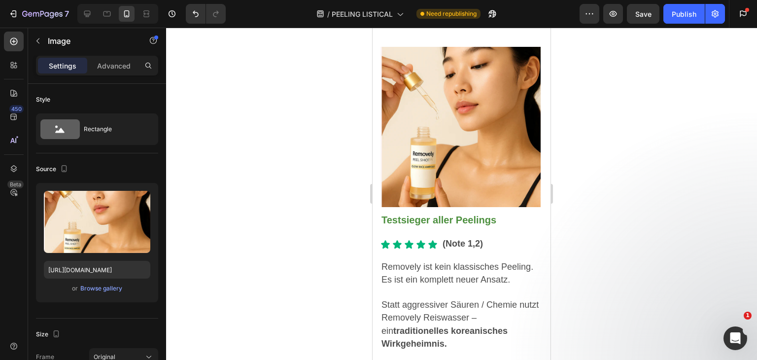
scroll to position [570, 0]
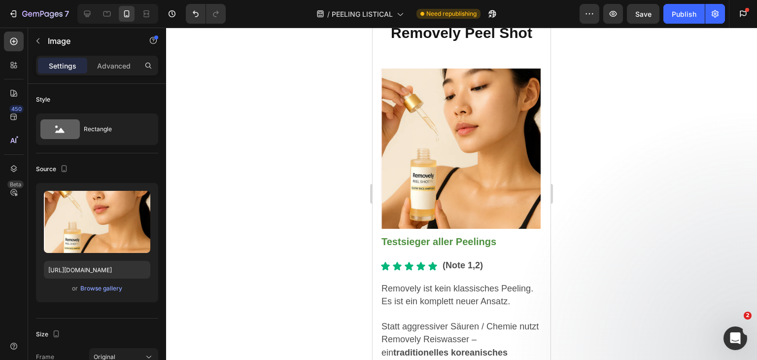
click at [477, 174] on img at bounding box center [461, 149] width 160 height 160
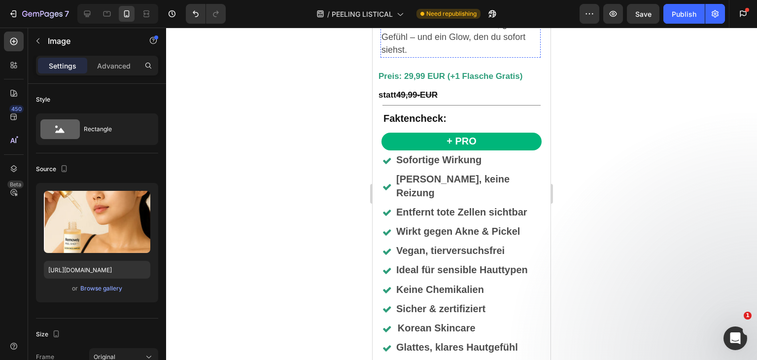
scroll to position [1014, 0]
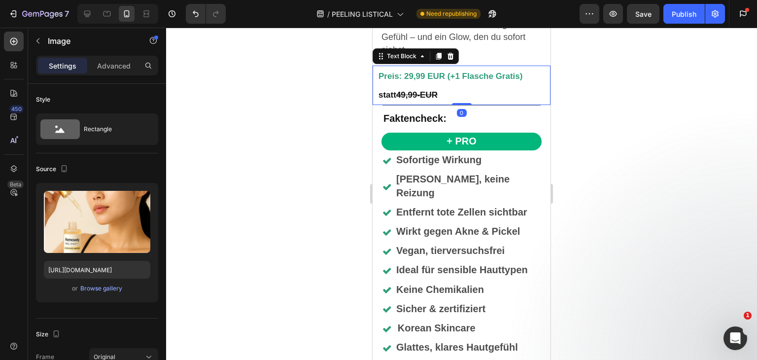
click at [431, 73] on span "Preis: 29,99 EUR (+1 Flasche Gratis)" at bounding box center [451, 75] width 144 height 9
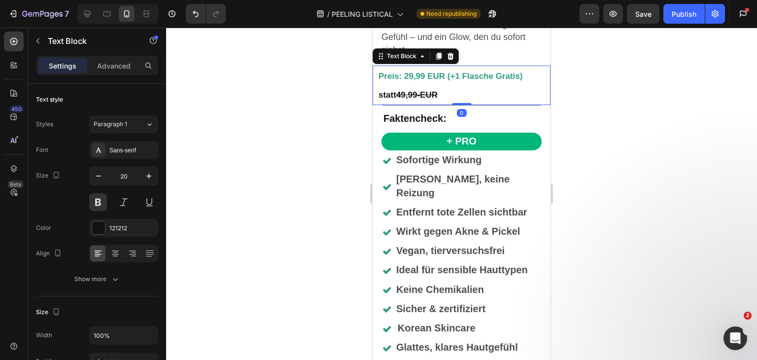
click at [418, 72] on span "Preis: 29,99 EUR (+1 Flasche Gratis)" at bounding box center [451, 75] width 144 height 9
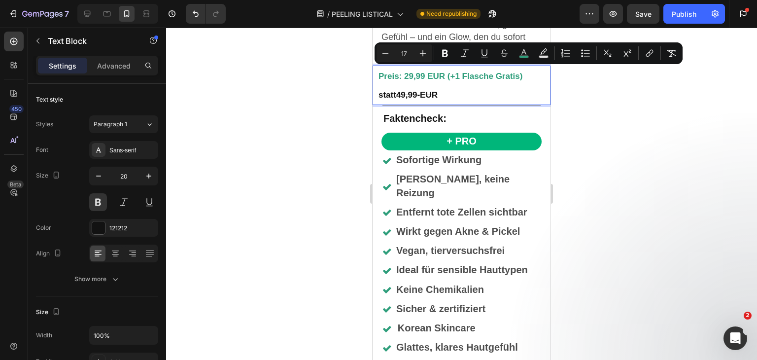
drag, startPoint x: 448, startPoint y: 74, endPoint x: 530, endPoint y: 72, distance: 82.8
click at [530, 72] on p "Preis: 29,99 EUR (+1 Flasche Gratis)" at bounding box center [462, 76] width 166 height 19
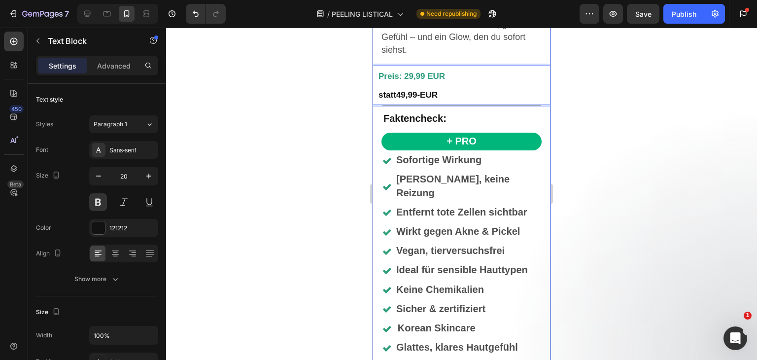
click at [347, 131] on div at bounding box center [461, 194] width 591 height 332
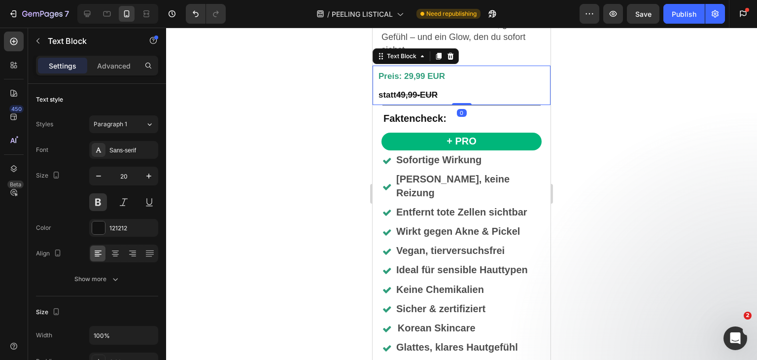
click at [404, 91] on s "49,99-EUR" at bounding box center [416, 94] width 41 height 9
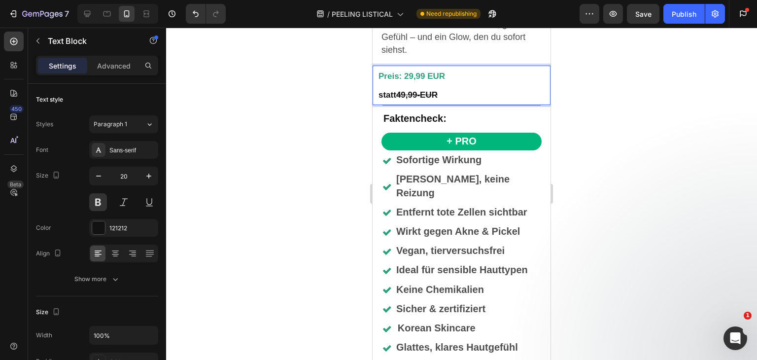
click at [355, 102] on div at bounding box center [461, 194] width 591 height 332
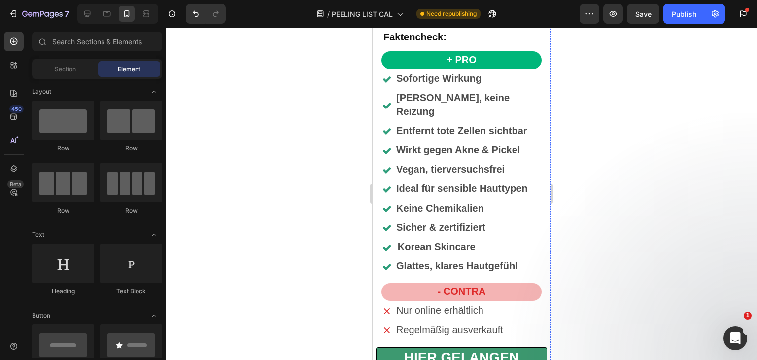
scroll to position [1112, 0]
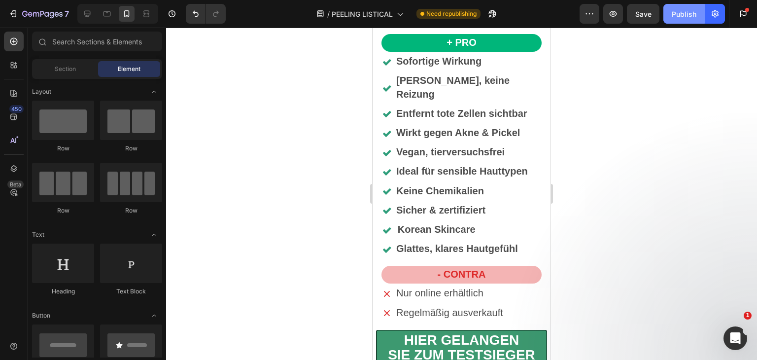
click at [698, 14] on button "Publish" at bounding box center [684, 14] width 41 height 20
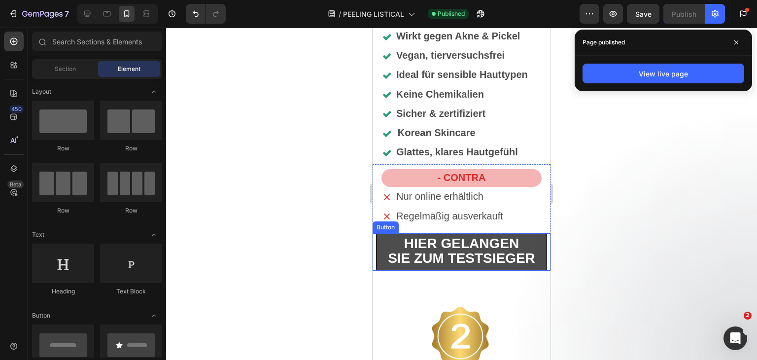
scroll to position [1211, 0]
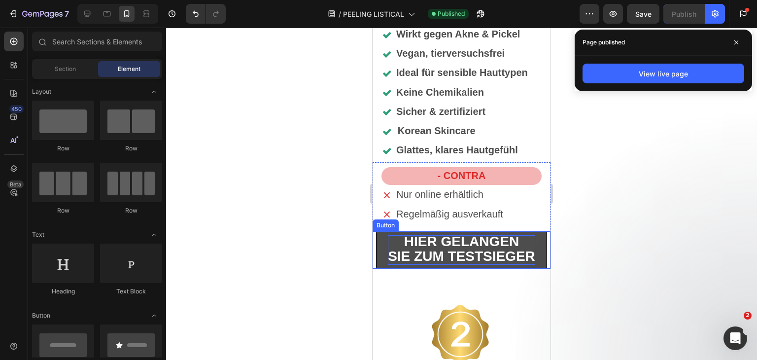
click at [398, 235] on p "HIER GELANGEN SIE ZUM TESTSIEGER" at bounding box center [461, 250] width 147 height 30
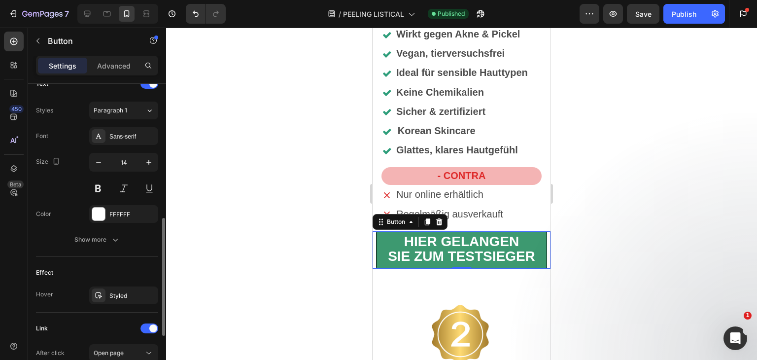
scroll to position [478, 0]
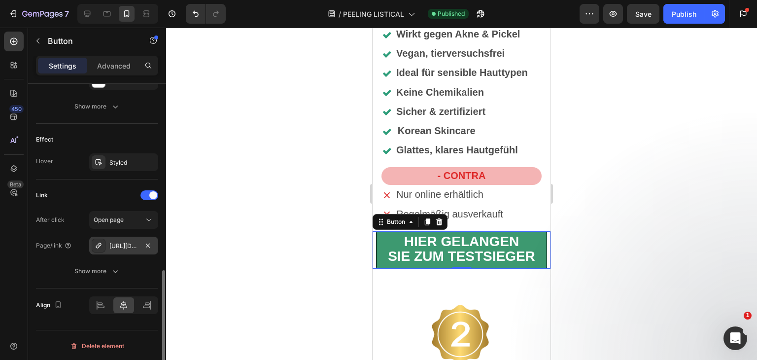
click at [128, 247] on div "[URL][DOMAIN_NAME]" at bounding box center [123, 246] width 29 height 9
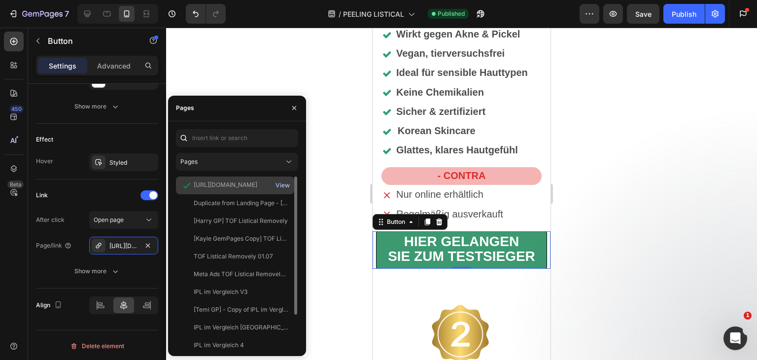
click at [282, 188] on div "View" at bounding box center [283, 185] width 14 height 9
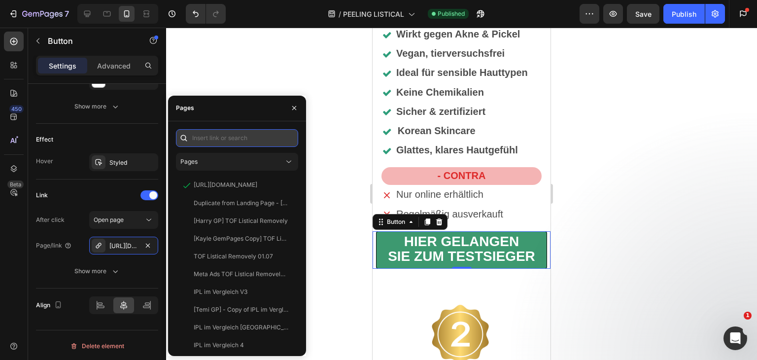
click at [242, 142] on input "text" at bounding box center [237, 138] width 122 height 18
paste input "[URL][DOMAIN_NAME]?"
type input "[URL][DOMAIN_NAME]?"
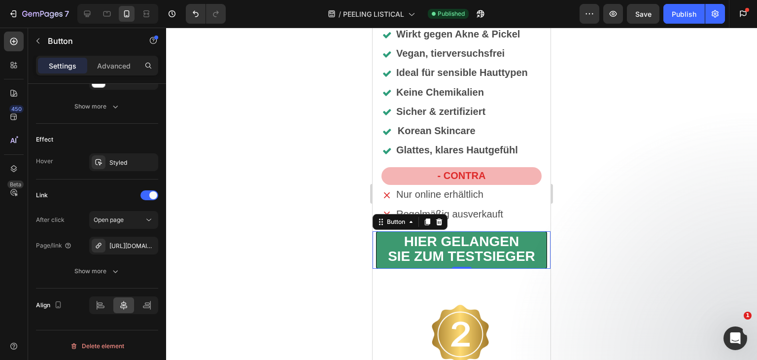
scroll to position [0, 0]
click at [323, 119] on div at bounding box center [461, 194] width 591 height 332
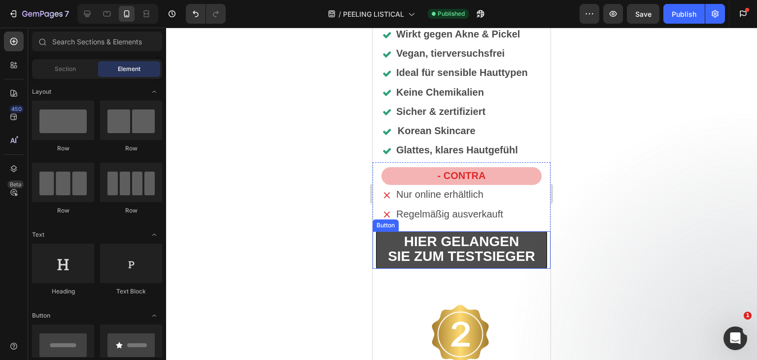
click at [377, 244] on link "HIER GELANGEN SIE ZUM TESTSIEGER" at bounding box center [461, 249] width 171 height 37
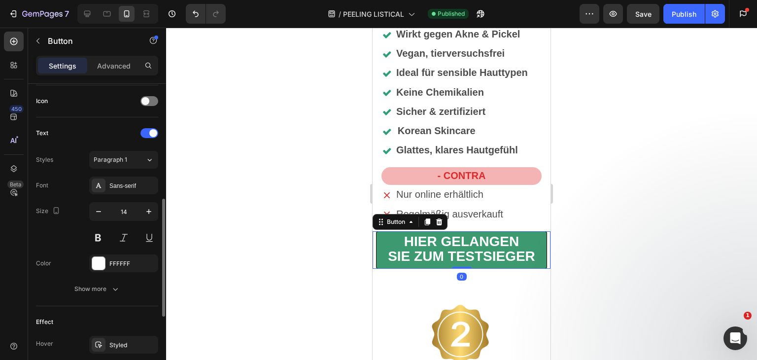
scroll to position [478, 0]
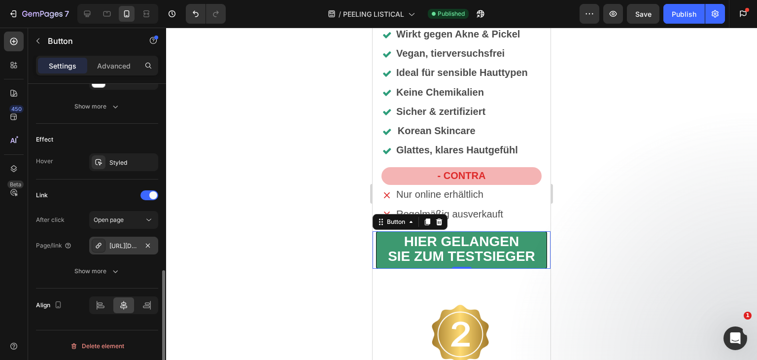
click at [124, 245] on div "[URL][DOMAIN_NAME]?" at bounding box center [123, 246] width 29 height 9
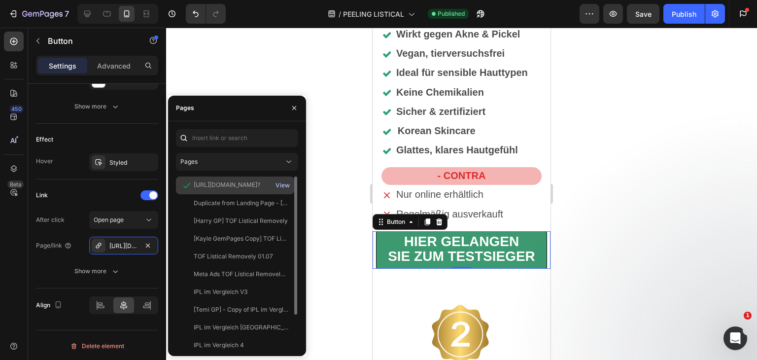
click at [282, 182] on div "View" at bounding box center [283, 185] width 14 height 9
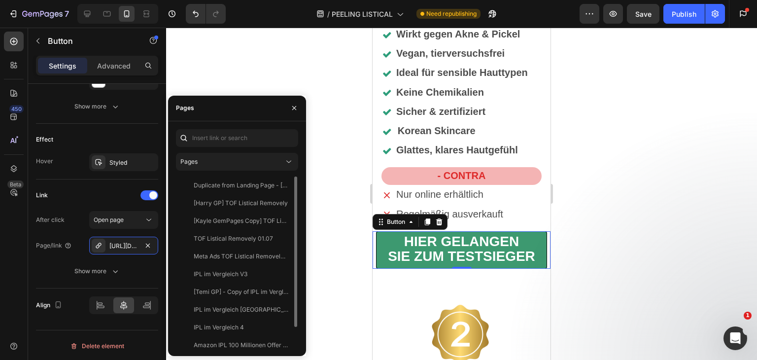
click at [322, 70] on div at bounding box center [461, 194] width 591 height 332
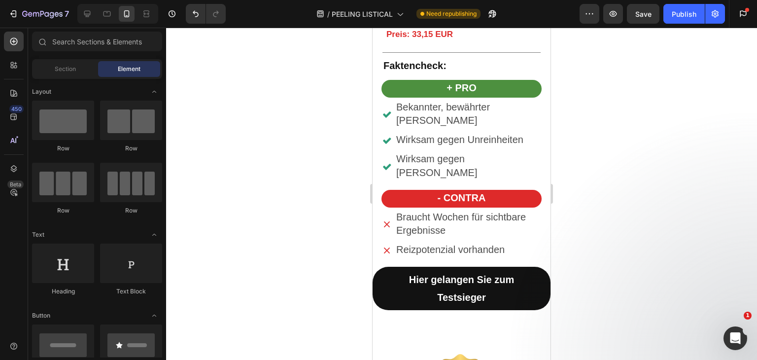
scroll to position [2098, 0]
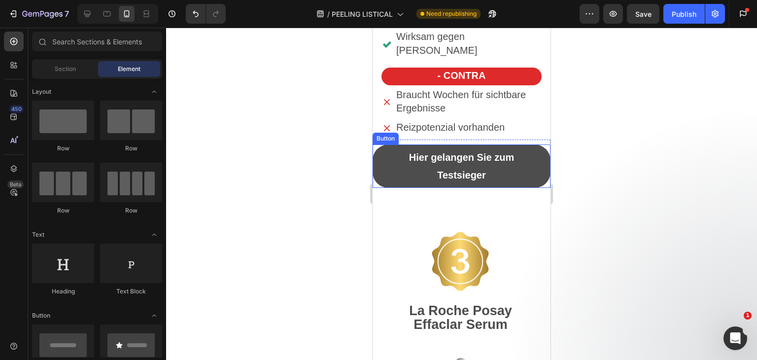
click at [383, 144] on link "Hier gelangen Sie zum Testsieger" at bounding box center [462, 165] width 178 height 43
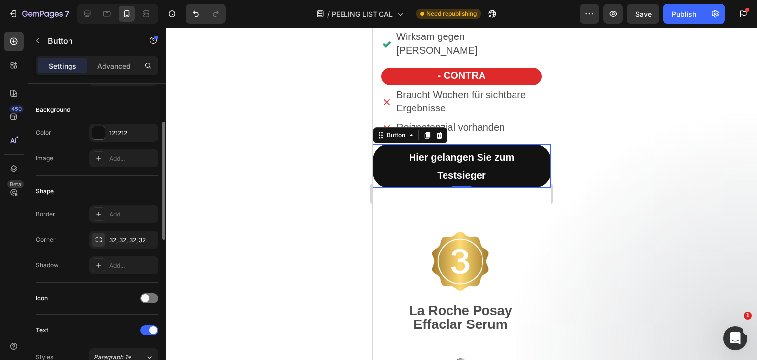
scroll to position [0, 0]
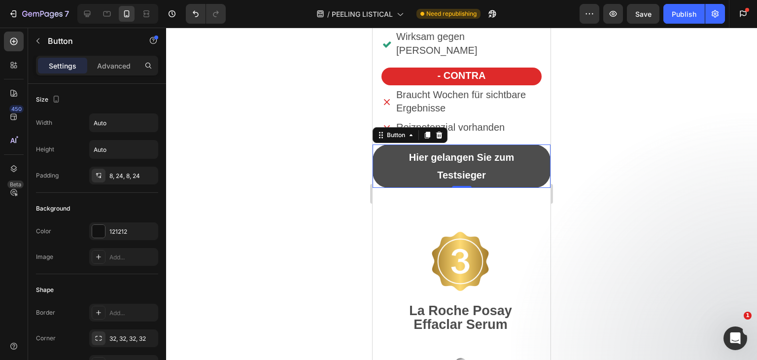
click at [383, 144] on link "Hier gelangen Sie zum Testsieger" at bounding box center [462, 165] width 178 height 43
click at [397, 148] on p "Hier gelangen Sie zum Testsieger" at bounding box center [462, 165] width 154 height 35
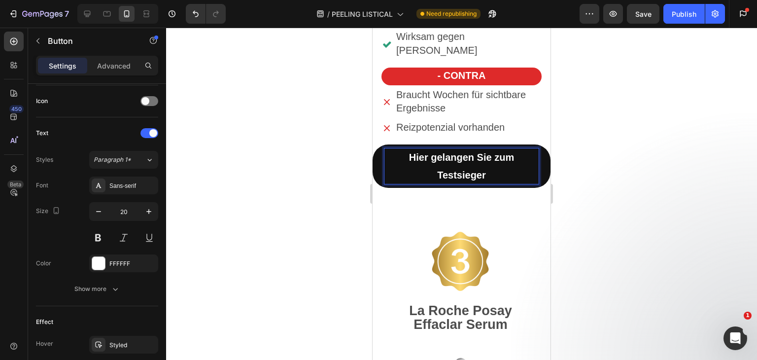
scroll to position [478, 0]
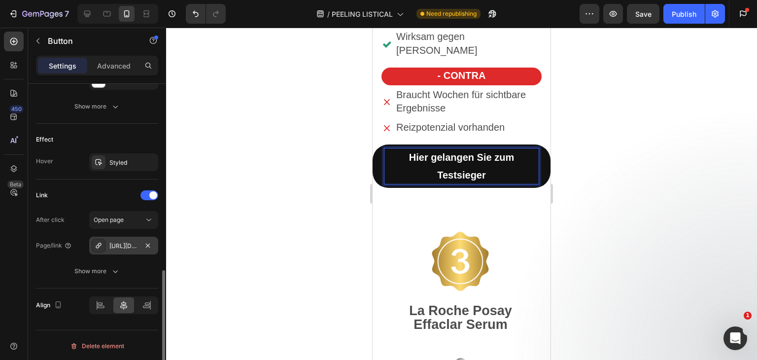
click at [127, 242] on div "[URL][DOMAIN_NAME]" at bounding box center [123, 246] width 29 height 9
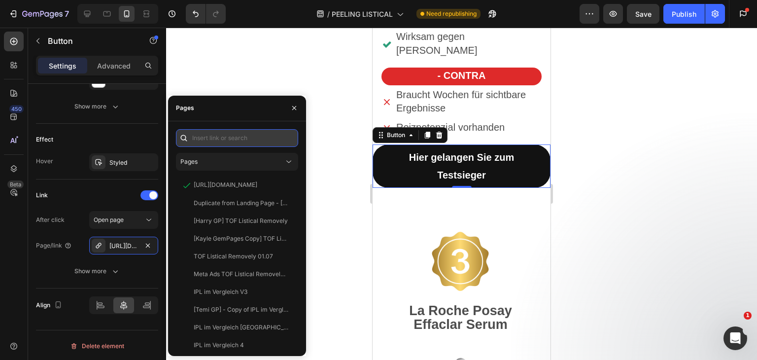
click at [218, 137] on input "text" at bounding box center [237, 138] width 122 height 18
paste input "[URL][DOMAIN_NAME]?"
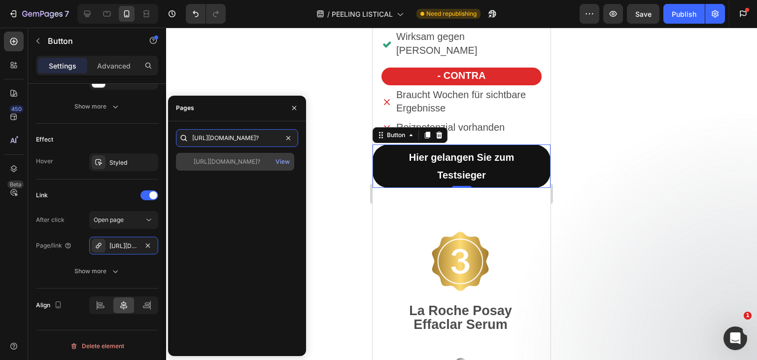
type input "[URL][DOMAIN_NAME]?"
click at [231, 162] on div "[URL][DOMAIN_NAME]?" at bounding box center [227, 161] width 67 height 9
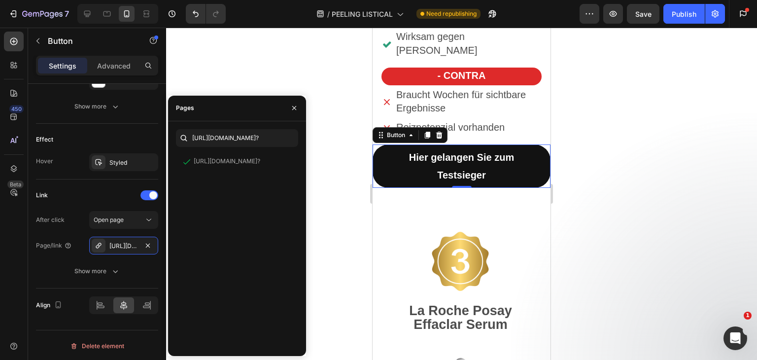
click at [340, 184] on div at bounding box center [461, 194] width 591 height 332
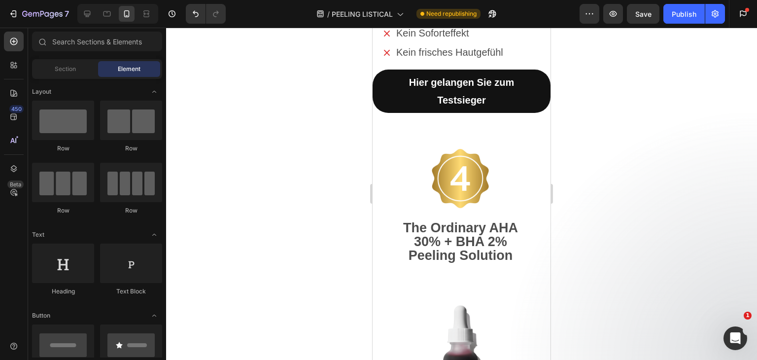
scroll to position [2838, 0]
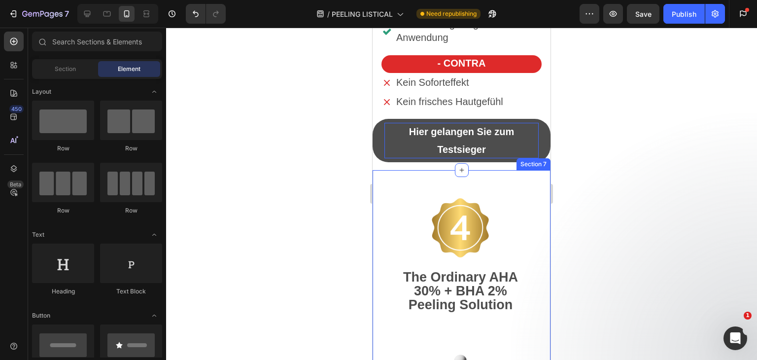
click at [404, 158] on p "Hier gelangen Sie zum Testsieger" at bounding box center [462, 140] width 154 height 35
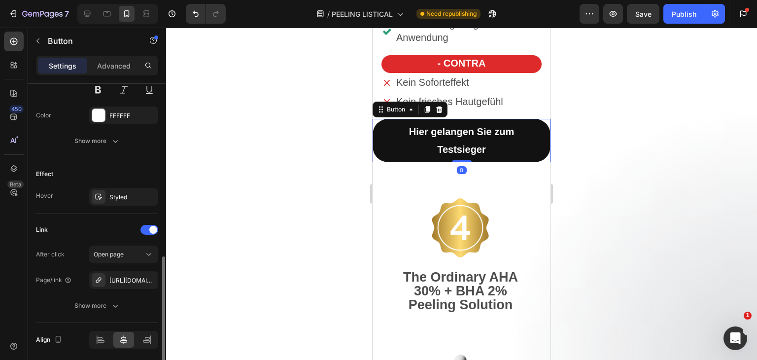
scroll to position [478, 0]
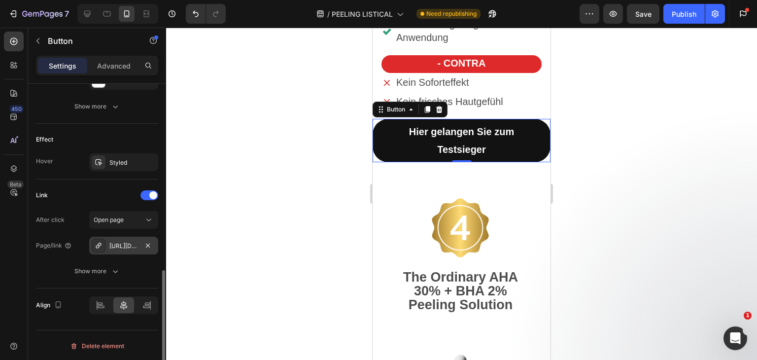
click at [129, 242] on div "[URL][DOMAIN_NAME]" at bounding box center [123, 246] width 29 height 9
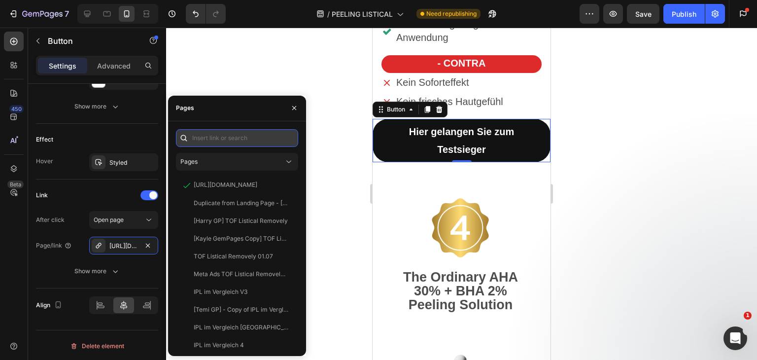
click at [252, 139] on input "text" at bounding box center [237, 138] width 122 height 18
paste input "[URL][DOMAIN_NAME]?"
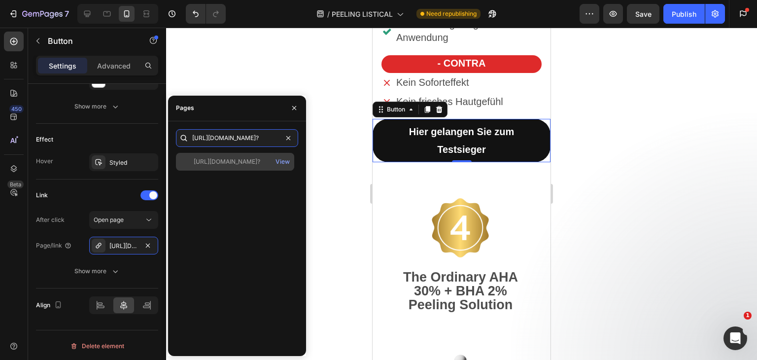
type input "[URL][DOMAIN_NAME]?"
click at [274, 164] on div "View" at bounding box center [282, 162] width 23 height 18
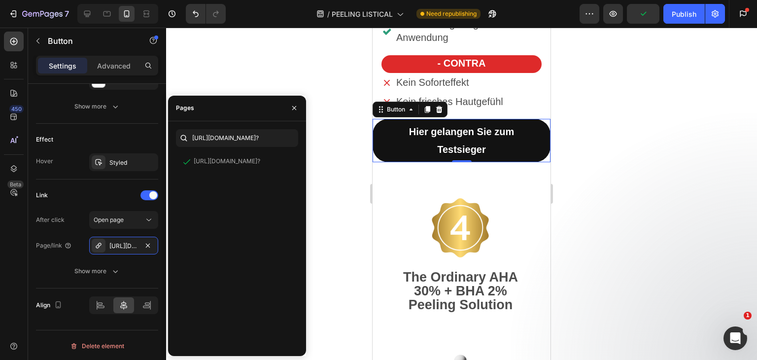
click at [323, 192] on div at bounding box center [461, 194] width 591 height 332
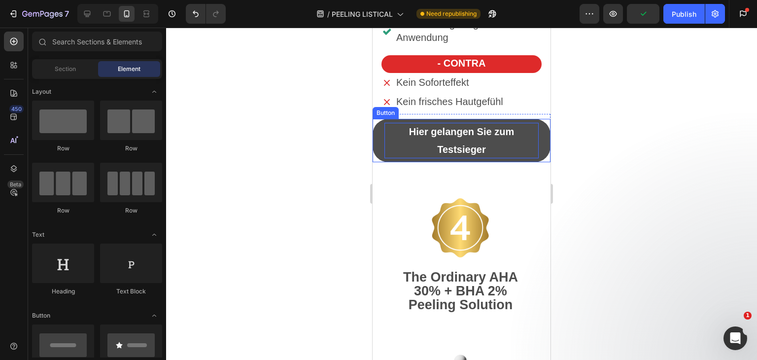
click at [405, 158] on p "Hier gelangen Sie zum Testsieger" at bounding box center [462, 140] width 154 height 35
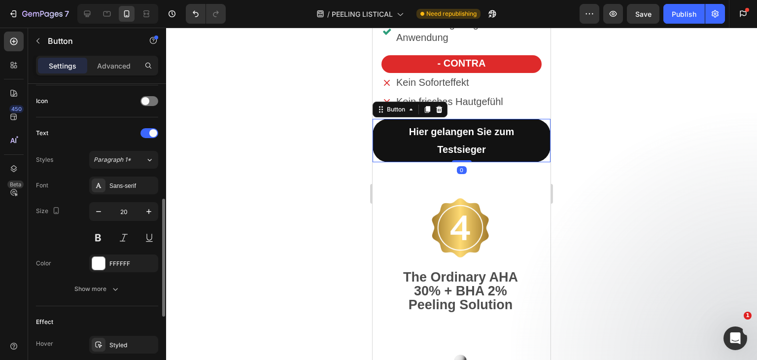
scroll to position [478, 0]
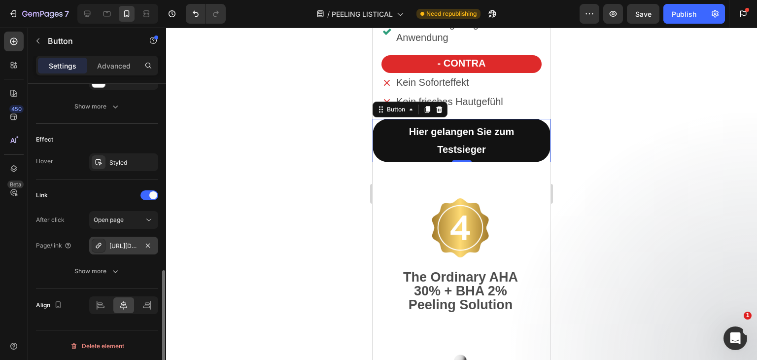
click at [121, 237] on div "[URL][DOMAIN_NAME]?" at bounding box center [123, 246] width 69 height 18
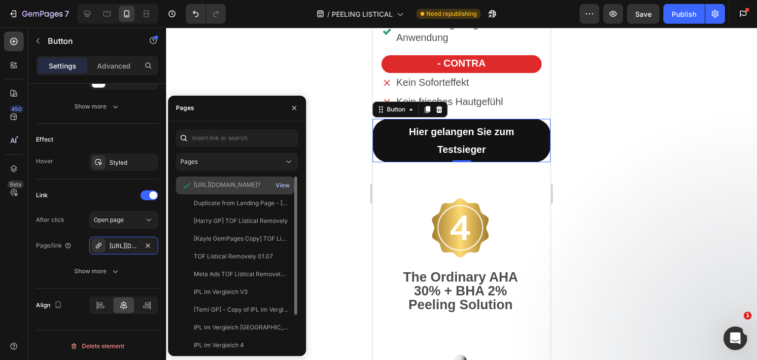
click at [284, 182] on div "View" at bounding box center [283, 185] width 14 height 9
click at [353, 117] on div at bounding box center [461, 194] width 591 height 332
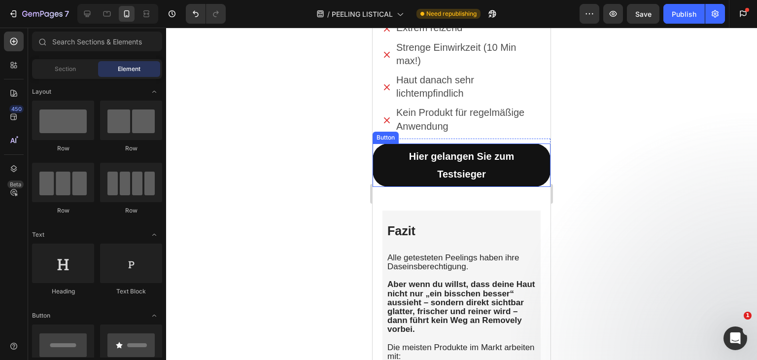
scroll to position [3774, 0]
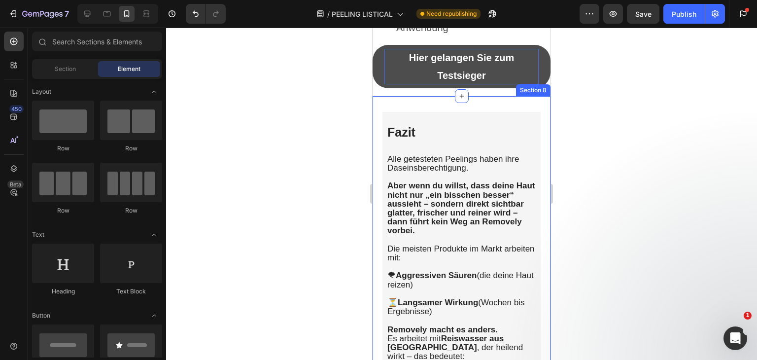
drag, startPoint x: 416, startPoint y: 68, endPoint x: 409, endPoint y: 72, distance: 8.2
click at [416, 68] on p "Hier gelangen Sie zum Testsieger" at bounding box center [462, 66] width 154 height 35
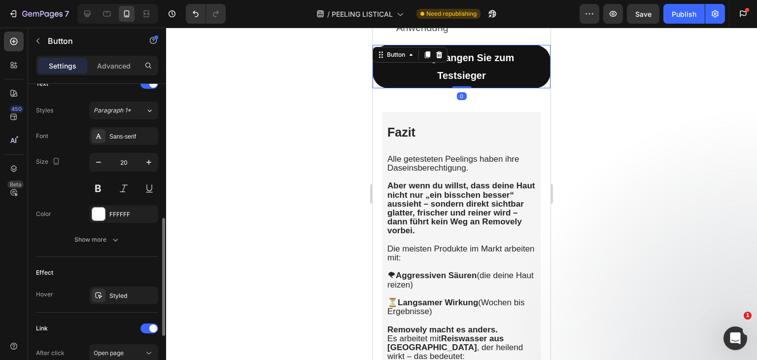
scroll to position [478, 0]
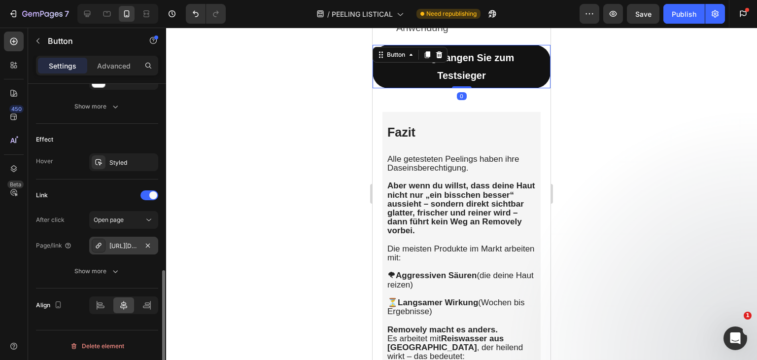
click at [121, 243] on div "[URL][DOMAIN_NAME]" at bounding box center [123, 246] width 29 height 9
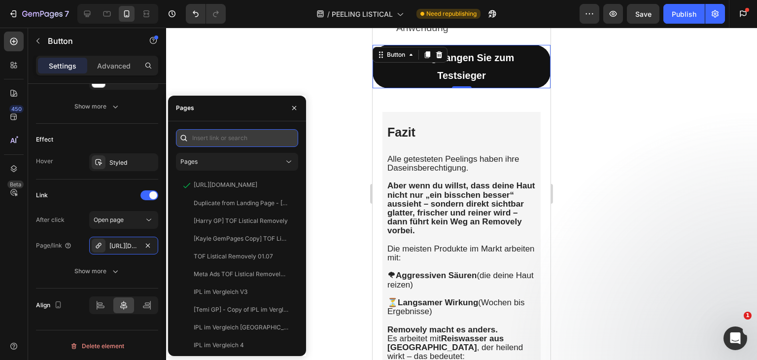
click at [227, 138] on input "text" at bounding box center [237, 138] width 122 height 18
paste input "[URL][DOMAIN_NAME]?"
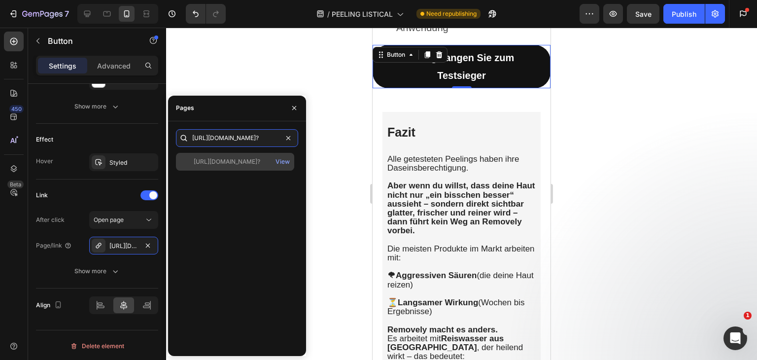
type input "[URL][DOMAIN_NAME]?"
click at [250, 158] on div "[URL][DOMAIN_NAME]?" at bounding box center [227, 161] width 67 height 9
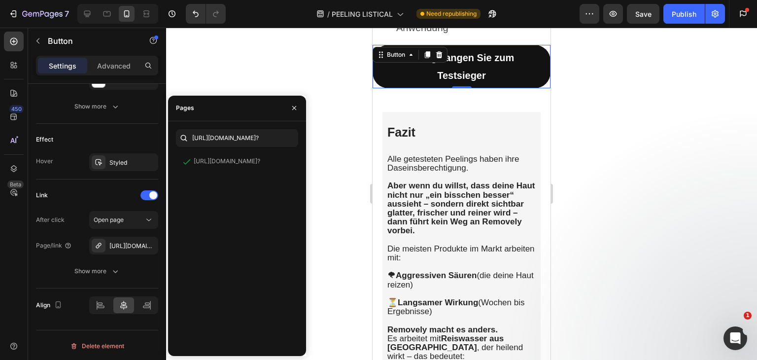
click at [333, 143] on div at bounding box center [461, 194] width 591 height 332
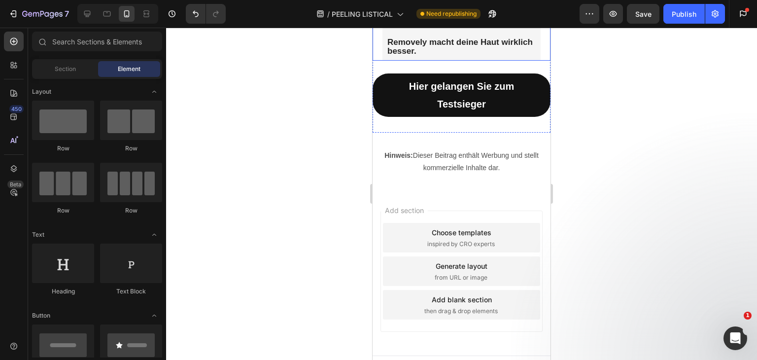
scroll to position [4276, 0]
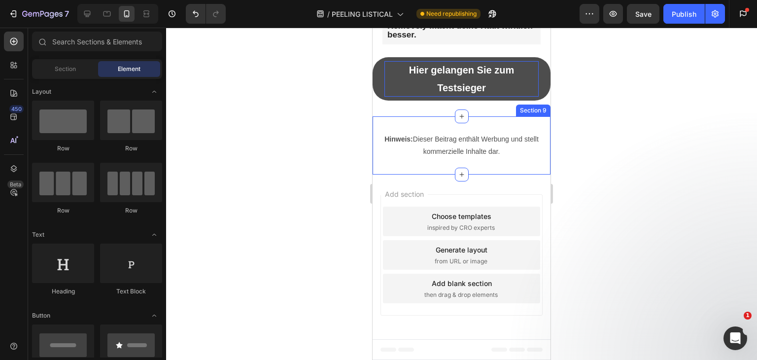
click at [417, 88] on p "Hier gelangen Sie zum Testsieger" at bounding box center [462, 78] width 154 height 35
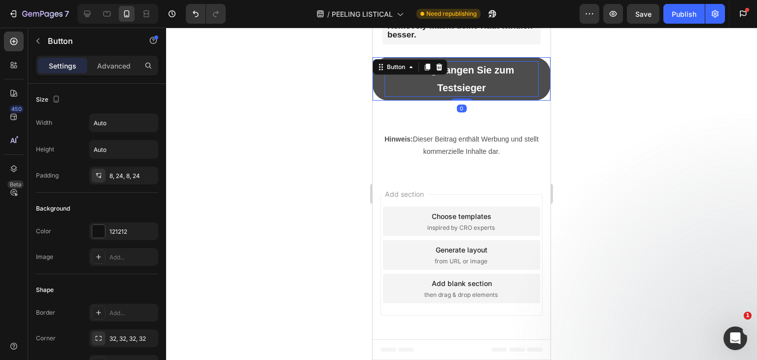
click at [460, 83] on strong "Hier gelangen Sie zum Testsieger" at bounding box center [461, 79] width 105 height 29
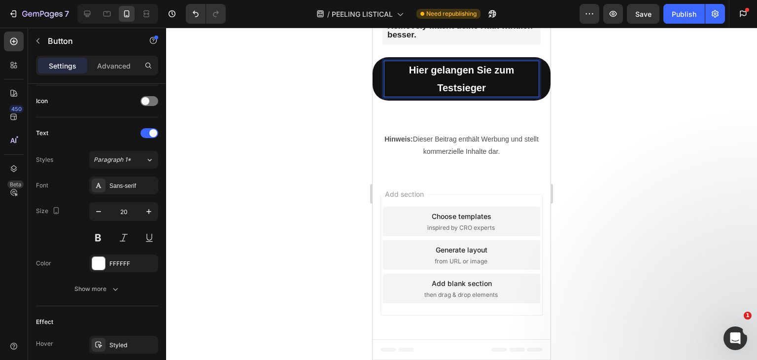
scroll to position [478, 0]
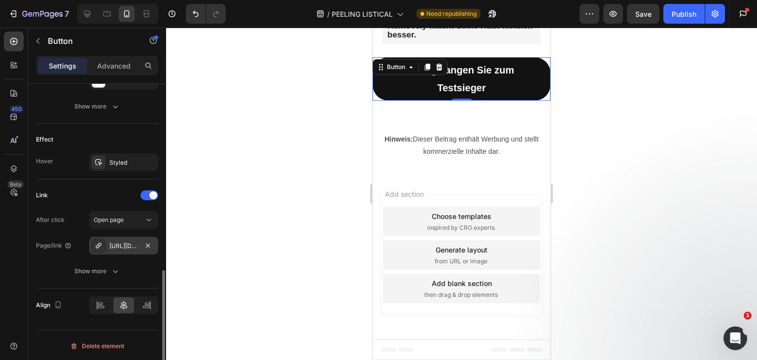
click at [111, 237] on div "[URL][DOMAIN_NAME]" at bounding box center [123, 246] width 69 height 18
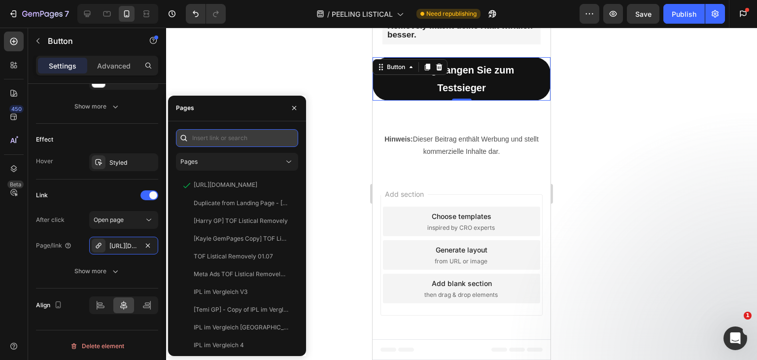
click at [217, 138] on input "text" at bounding box center [237, 138] width 122 height 18
paste input "[URL][DOMAIN_NAME]?"
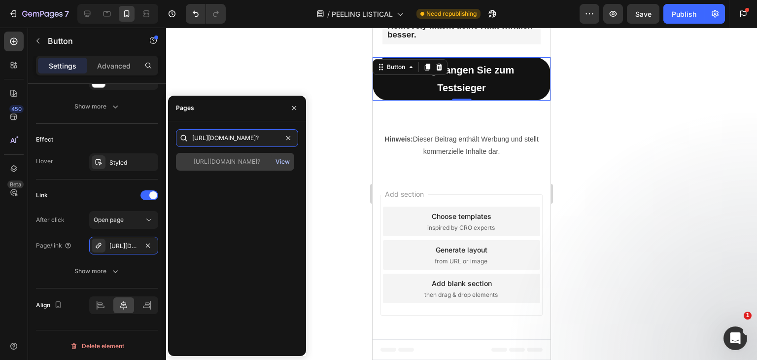
type input "[URL][DOMAIN_NAME]?"
click at [275, 163] on button "View" at bounding box center [282, 162] width 15 height 14
click at [223, 164] on div "[URL][DOMAIN_NAME]?" at bounding box center [227, 161] width 67 height 9
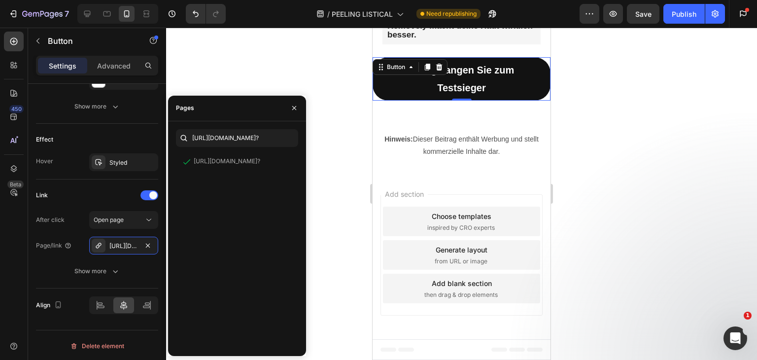
click at [327, 172] on div at bounding box center [461, 194] width 591 height 332
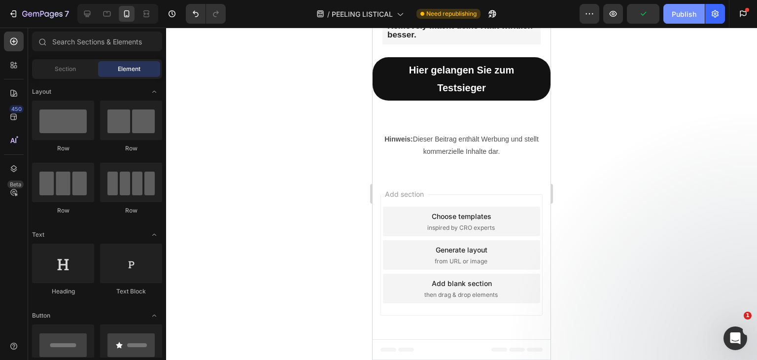
click at [690, 12] on div "Publish" at bounding box center [684, 14] width 25 height 10
